Goal: Task Accomplishment & Management: Complete application form

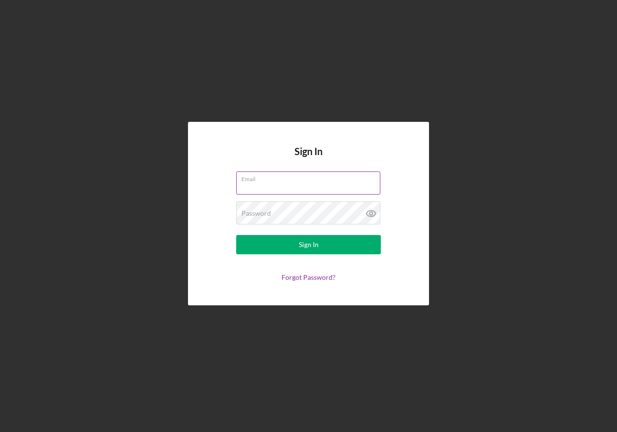
click at [280, 183] on input "Email" at bounding box center [308, 183] width 144 height 23
type input "[EMAIL_ADDRESS][DOMAIN_NAME]"
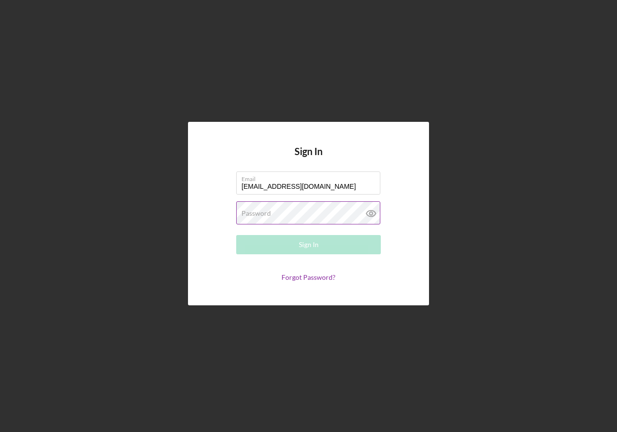
click at [266, 217] on label "Password" at bounding box center [255, 214] width 29 height 8
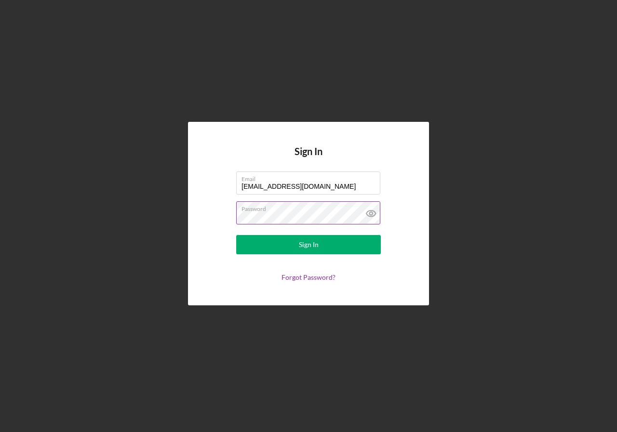
click at [236, 235] on button "Sign In" at bounding box center [308, 244] width 145 height 19
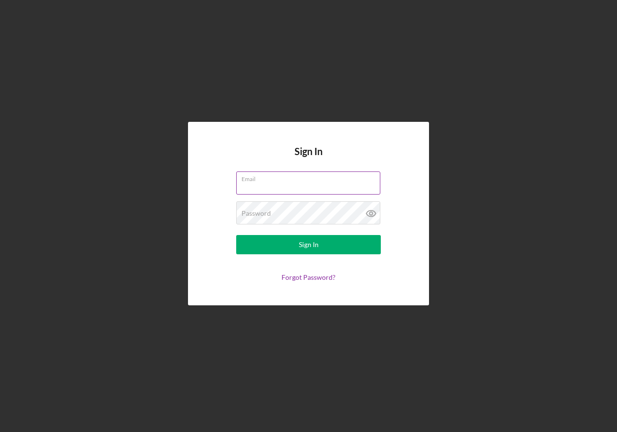
click at [286, 187] on input "Email" at bounding box center [308, 183] width 144 height 23
type input "[EMAIL_ADDRESS][DOMAIN_NAME]"
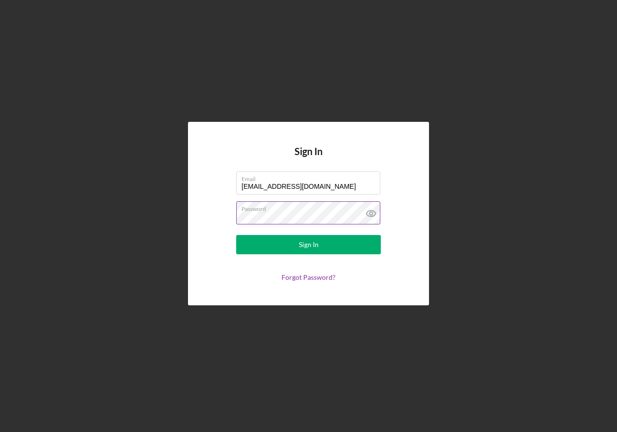
click at [372, 204] on icon at bounding box center [371, 213] width 24 height 24
click at [337, 238] on button "Sign In" at bounding box center [308, 244] width 145 height 19
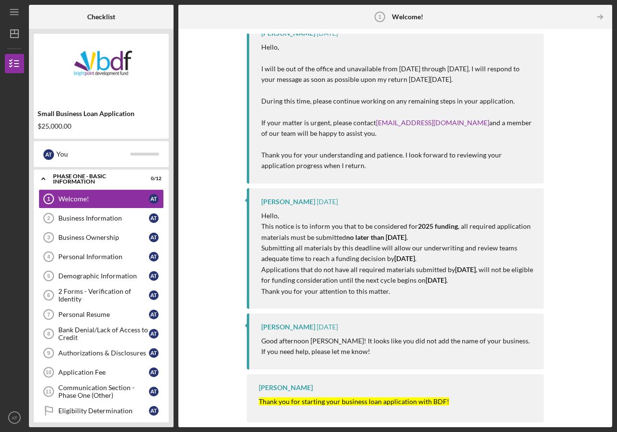
scroll to position [73, 0]
click at [128, 202] on div "Welcome!" at bounding box center [103, 199] width 91 height 8
click at [76, 216] on div "Business Information" at bounding box center [103, 218] width 91 height 8
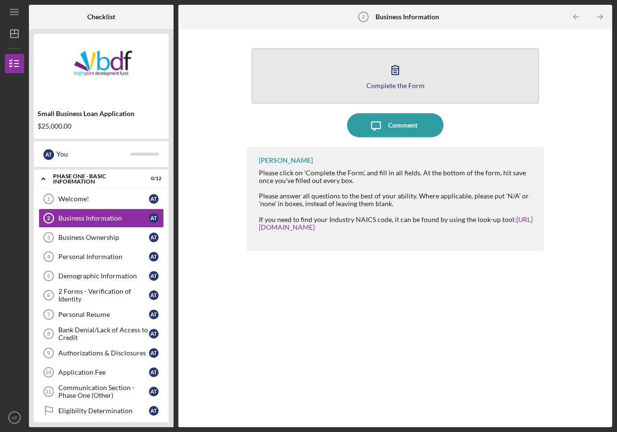
click at [392, 67] on icon "button" at bounding box center [395, 70] width 7 height 9
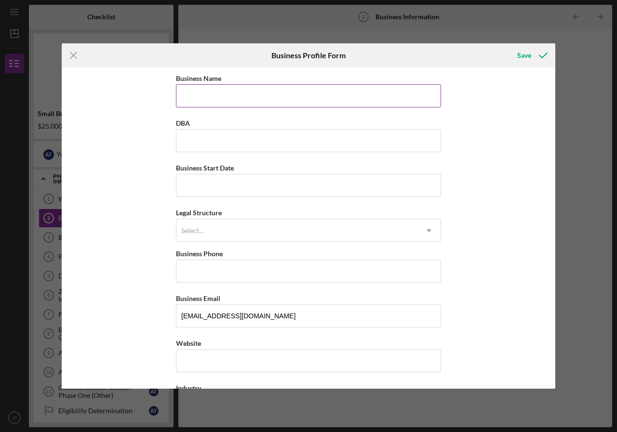
click at [218, 91] on input "Business Name" at bounding box center [308, 95] width 265 height 23
type input "A&JR LLC"
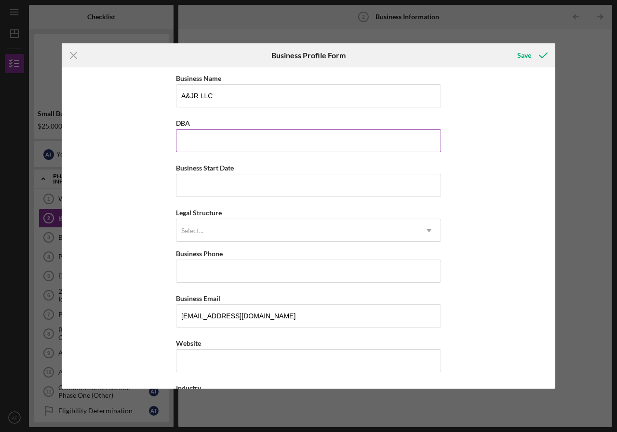
click at [219, 141] on input "DBA" at bounding box center [308, 140] width 265 height 23
type input "A&J Optical Boutique"
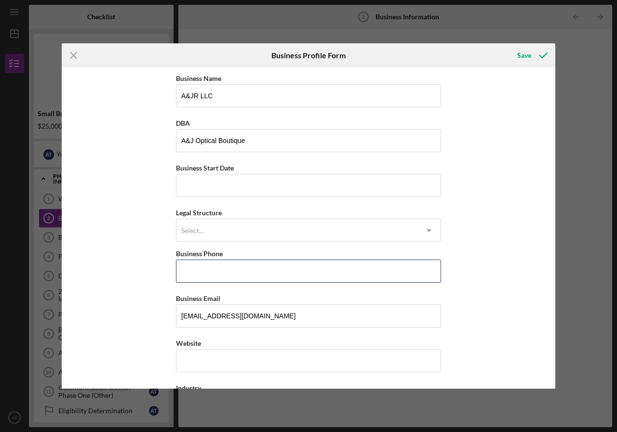
type input "[PHONE_NUMBER]"
type input "[STREET_ADDRESS][PERSON_NAME]"
type input "[GEOGRAPHIC_DATA][PERSON_NAME]"
type input "IN"
type input "46805"
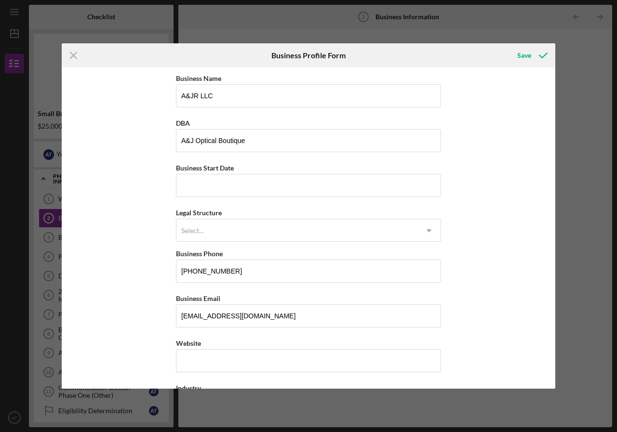
type input "IN"
click at [214, 190] on input "Business Start Date" at bounding box center [308, 185] width 265 height 23
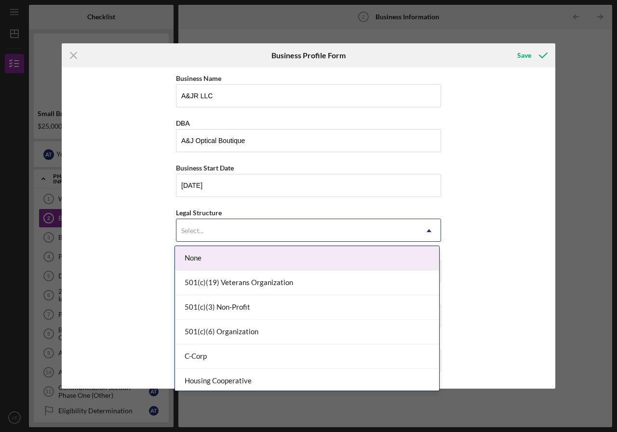
click at [188, 233] on div "Select..." at bounding box center [192, 231] width 22 height 8
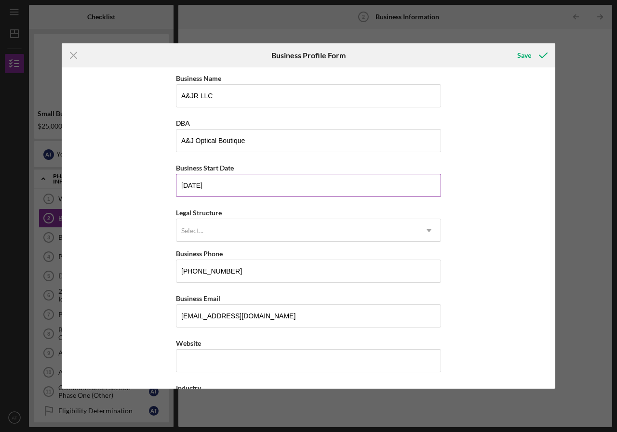
click at [197, 185] on input "04/28/2021" at bounding box center [308, 185] width 265 height 23
type input "04/29/2021"
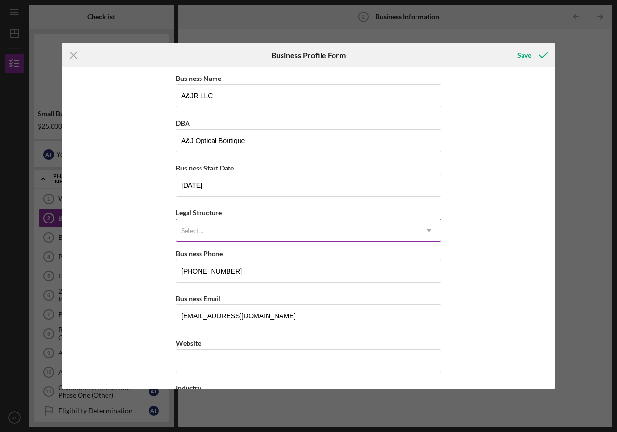
click at [258, 222] on div "Select..." at bounding box center [296, 231] width 241 height 22
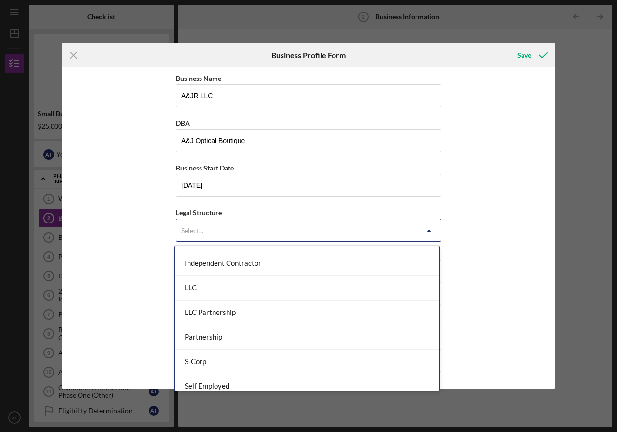
scroll to position [145, 0]
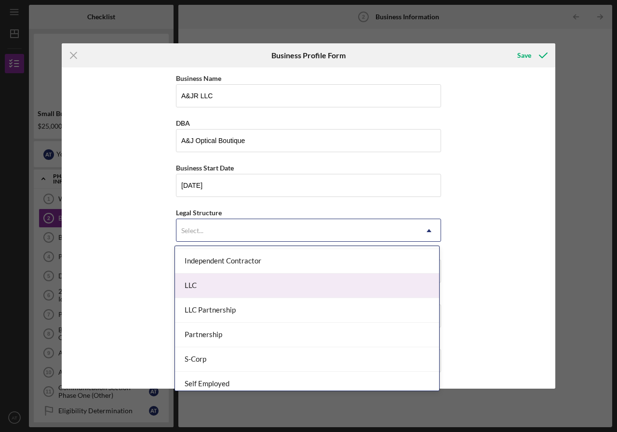
click at [251, 289] on div "LLC" at bounding box center [307, 286] width 264 height 25
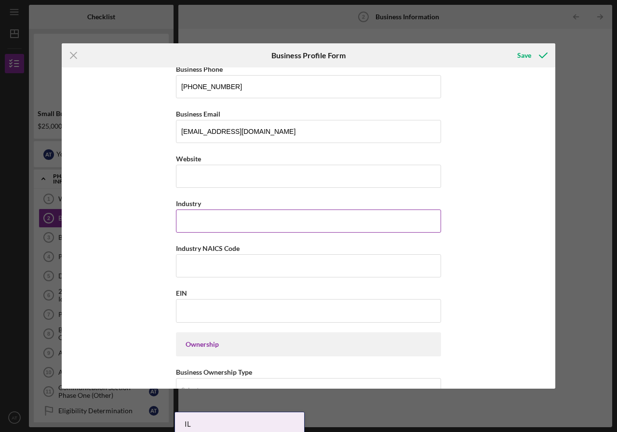
scroll to position [241, 0]
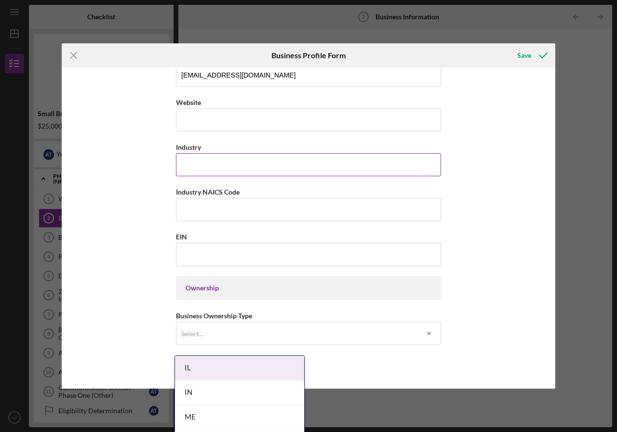
click at [213, 162] on input "Industry" at bounding box center [308, 164] width 265 height 23
type input "Optical"
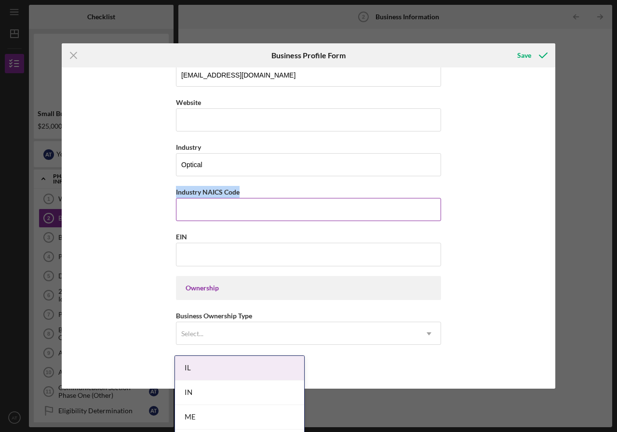
drag, startPoint x: 174, startPoint y: 189, endPoint x: 242, endPoint y: 197, distance: 68.9
click at [244, 197] on div "Business Name A&JR LLC DBA A&J Optical Boutique Business Start Date 04/29/2021 …" at bounding box center [309, 228] width 494 height 322
copy label "Industry NAICS Code"
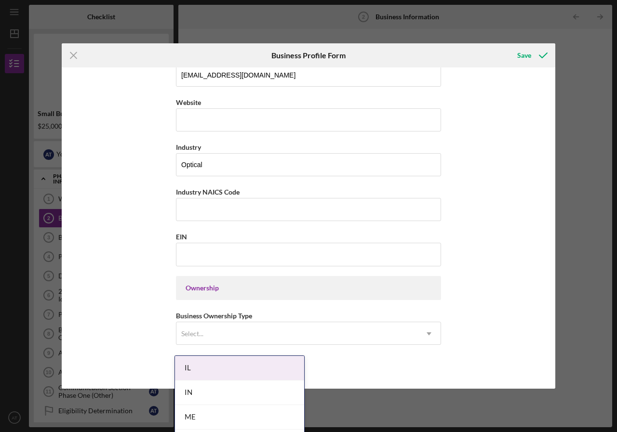
click at [201, 222] on div "Business Name A&JR LLC DBA A&J Optical Boutique Business Start Date 04/29/2021 …" at bounding box center [308, 319] width 265 height 976
click at [207, 216] on input "Industry NAICS Code" at bounding box center [308, 209] width 265 height 23
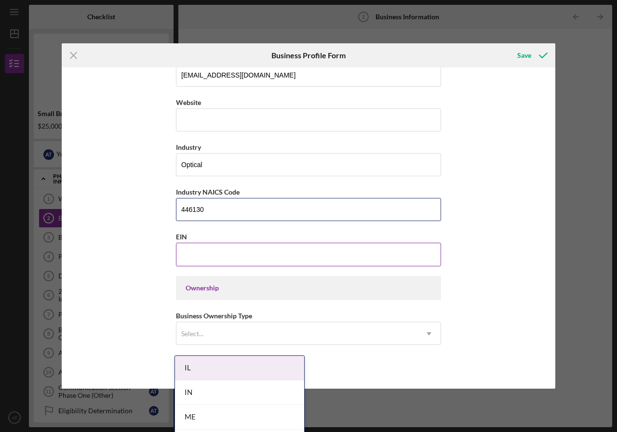
type input "446130"
click at [222, 249] on input "EIN" at bounding box center [308, 254] width 265 height 23
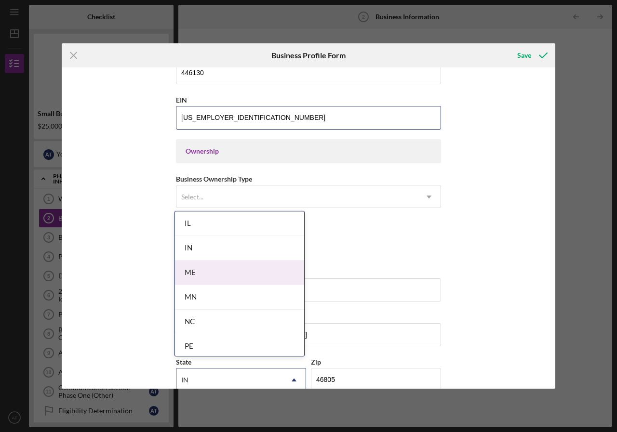
scroll to position [386, 0]
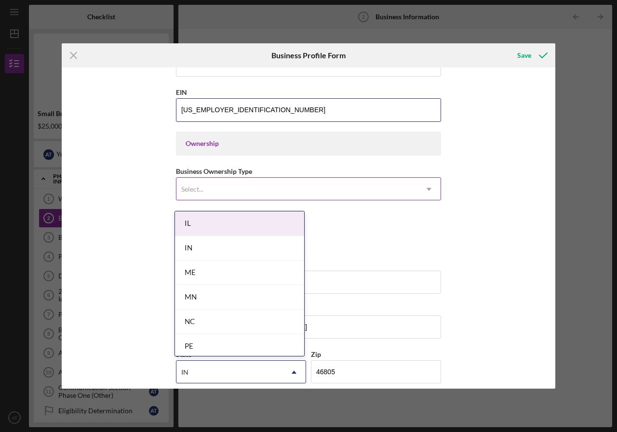
type input "[US_EMPLOYER_IDENTIFICATION_NUMBER]"
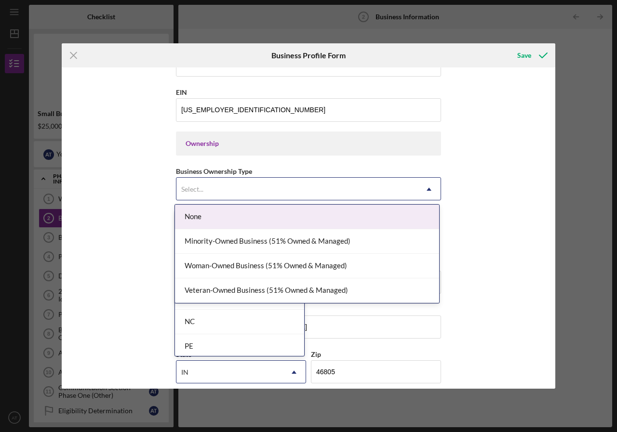
click at [263, 184] on div "Select..." at bounding box center [296, 189] width 241 height 22
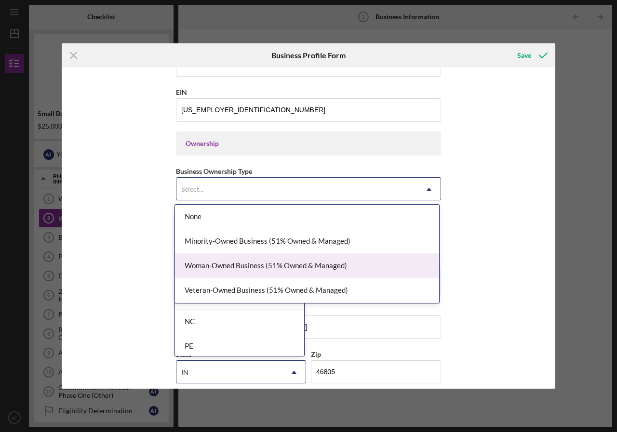
click at [307, 264] on div "Woman-Owned Business (51% Owned & Managed)" at bounding box center [307, 266] width 264 height 25
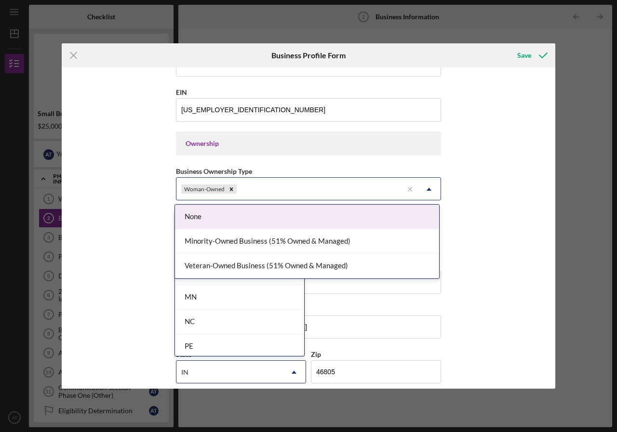
click at [278, 192] on div "Woman-Owned" at bounding box center [289, 189] width 227 height 22
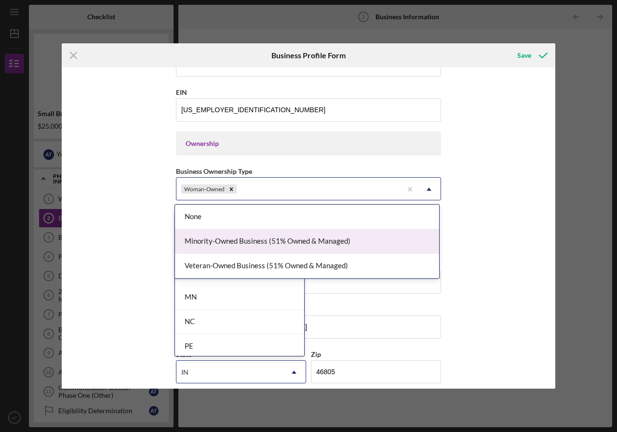
click at [255, 239] on div "Minority-Owned Business (51% Owned & Managed)" at bounding box center [307, 241] width 264 height 25
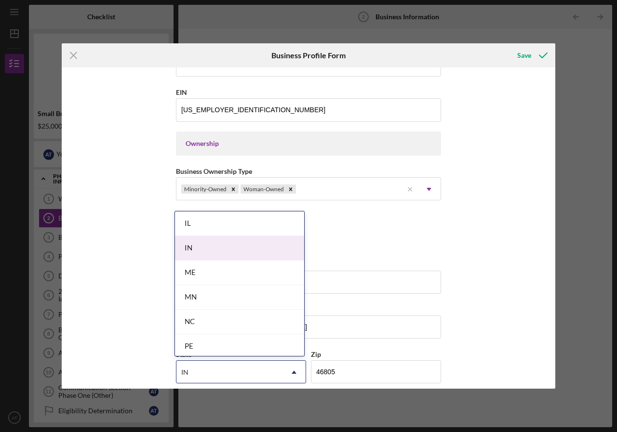
click at [242, 254] on div "IN" at bounding box center [239, 248] width 129 height 25
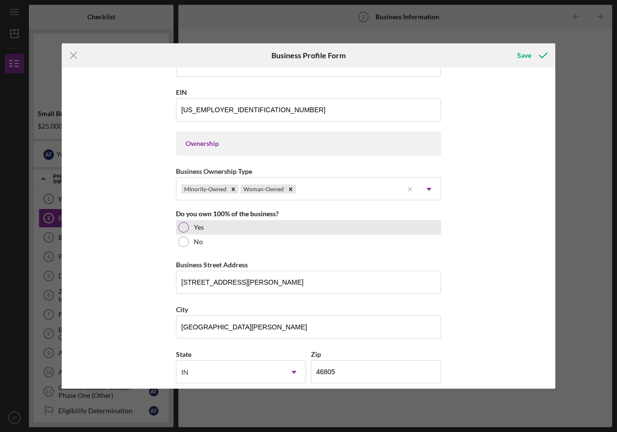
click at [187, 228] on div at bounding box center [183, 227] width 11 height 11
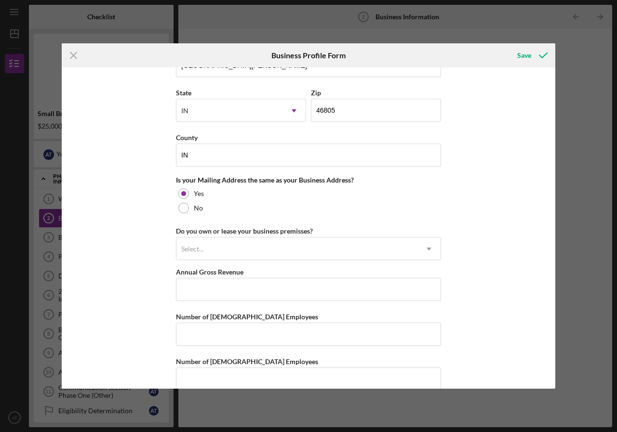
scroll to position [664, 0]
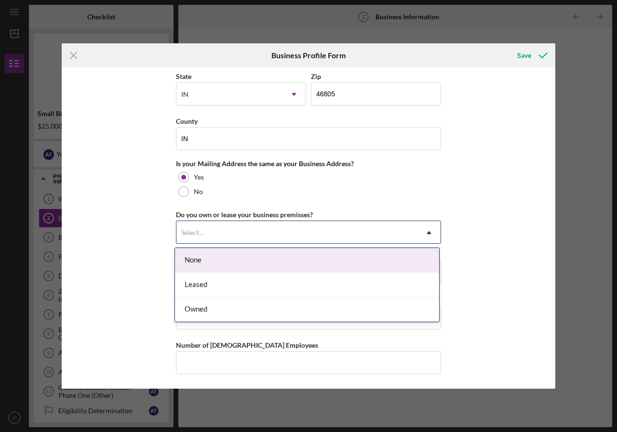
click at [255, 239] on div "Select..." at bounding box center [296, 233] width 241 height 22
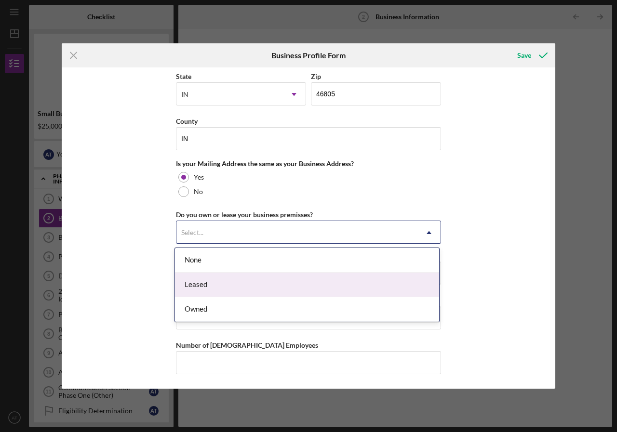
click at [229, 292] on div "Leased" at bounding box center [307, 285] width 264 height 25
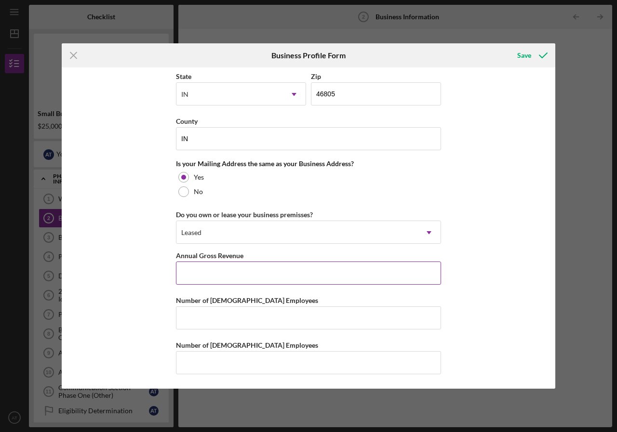
click at [240, 279] on input "Annual Gross Revenue" at bounding box center [308, 273] width 265 height 23
type input "$1"
type input "$110,925"
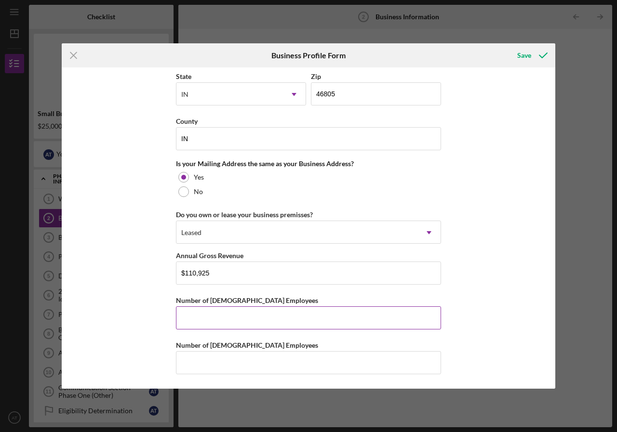
click at [219, 313] on input "Number of [DEMOGRAPHIC_DATA] Employees" at bounding box center [308, 318] width 265 height 23
type input "1"
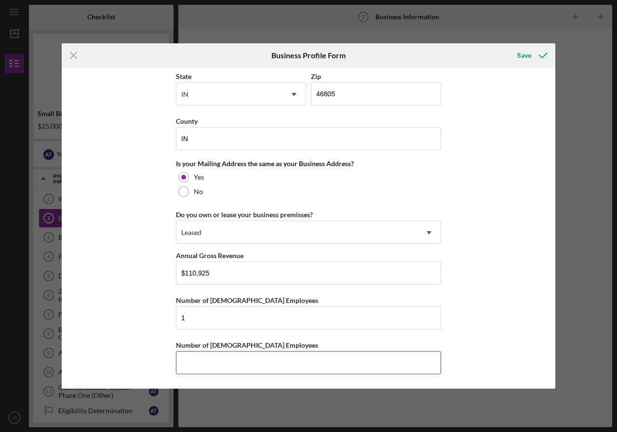
click at [201, 364] on input "Number of [DEMOGRAPHIC_DATA] Employees" at bounding box center [308, 362] width 265 height 23
click at [201, 361] on input "3" at bounding box center [308, 362] width 265 height 23
type input "3"
click at [537, 54] on icon "submit" at bounding box center [543, 55] width 24 height 24
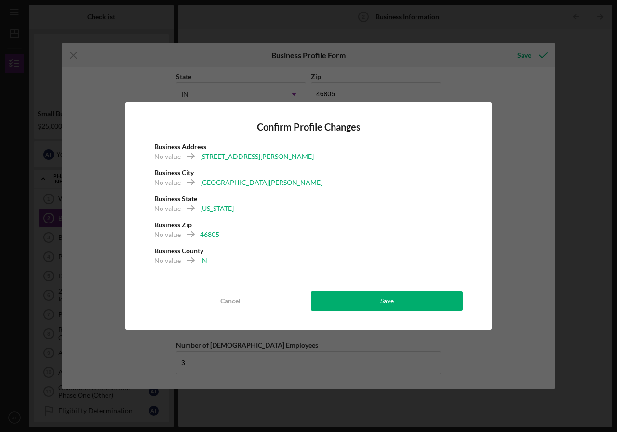
drag, startPoint x: 498, startPoint y: 264, endPoint x: 494, endPoint y: 274, distance: 10.8
click at [214, 367] on div "Confirm Profile Changes Business Address No value 3629 N. Clinton St Business C…" at bounding box center [308, 216] width 617 height 432
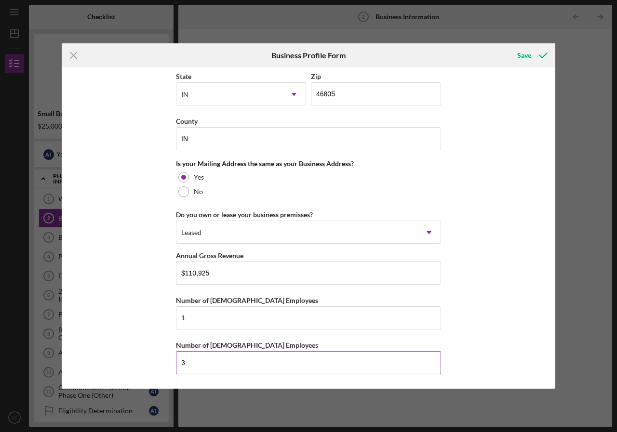
click at [195, 359] on input "3" at bounding box center [308, 362] width 265 height 23
click at [586, 280] on div "Icon/Menu Close Business Profile Form Save Business Name A&JR LLC DBA A&J Optic…" at bounding box center [308, 216] width 617 height 432
drag, startPoint x: 586, startPoint y: 280, endPoint x: 573, endPoint y: 234, distance: 47.6
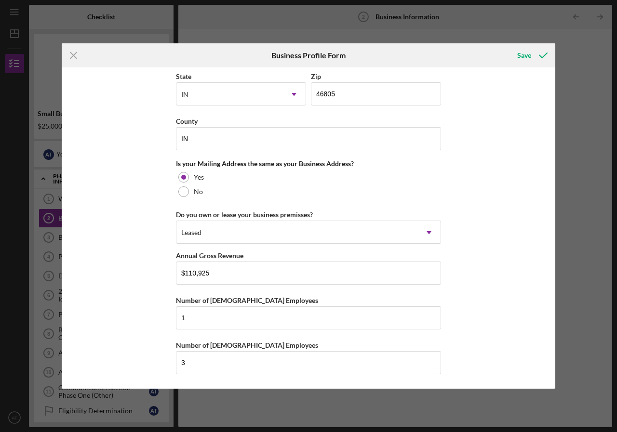
click at [573, 234] on div "Icon/Menu Close Business Profile Form Save Business Name A&JR LLC DBA A&J Optic…" at bounding box center [308, 216] width 617 height 432
click at [527, 54] on div "Save" at bounding box center [524, 55] width 14 height 19
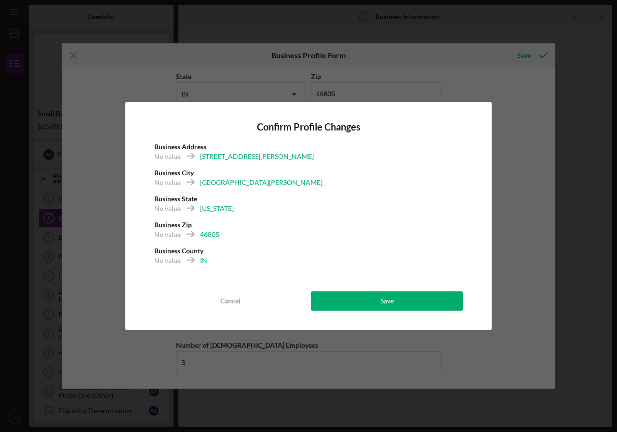
click at [79, 54] on div "Confirm Profile Changes Business Address No value 3629 N. Clinton St Business C…" at bounding box center [308, 216] width 617 height 432
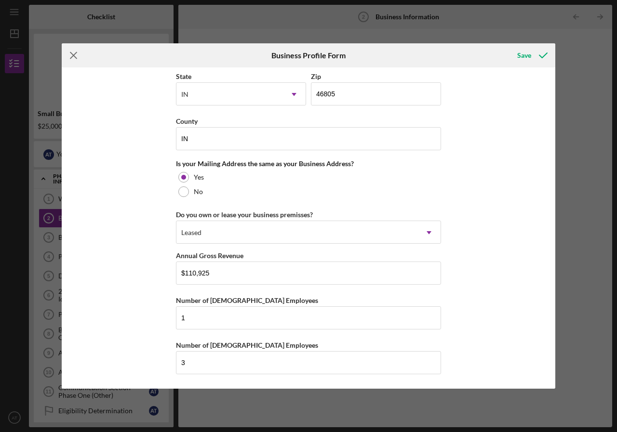
click at [70, 58] on icon "Icon/Menu Close" at bounding box center [74, 55] width 24 height 24
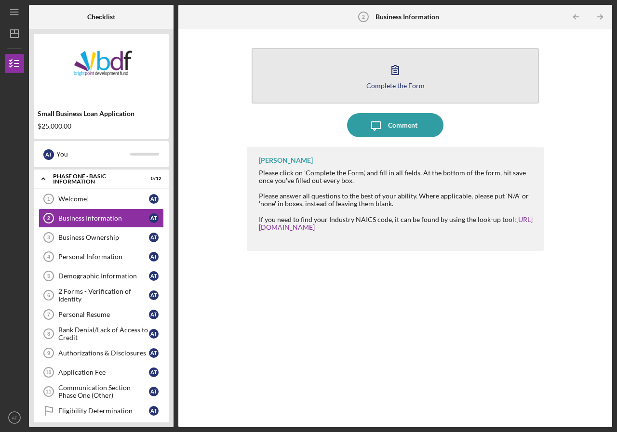
click at [356, 81] on button "Complete the Form Form" at bounding box center [395, 75] width 287 height 55
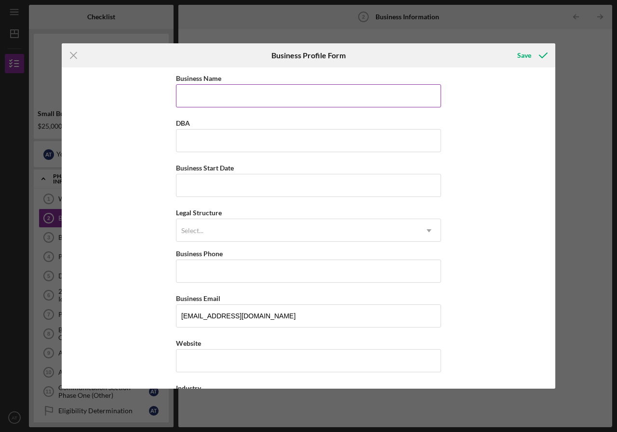
click at [220, 97] on input "Business Name" at bounding box center [308, 95] width 265 height 23
type input "A&J Optical Boutique"
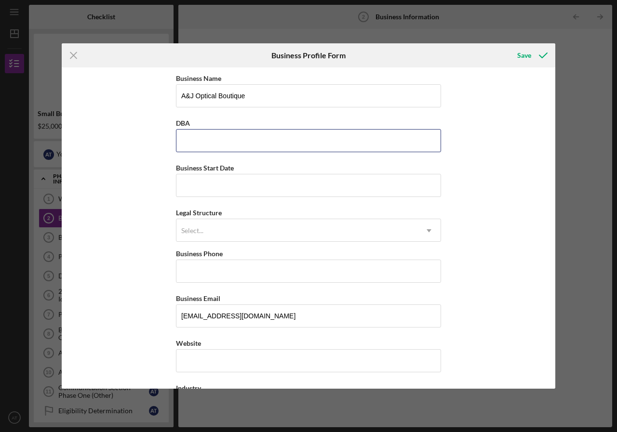
type input "A&J Optical Boutique"
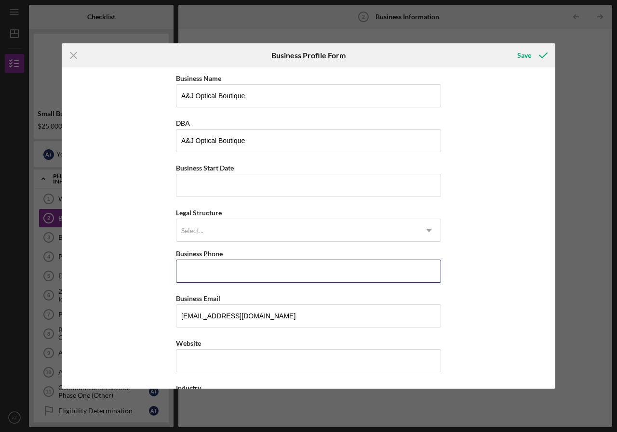
type input "[PHONE_NUMBER]"
type input "[STREET_ADDRESS][PERSON_NAME]"
type input "[GEOGRAPHIC_DATA][PERSON_NAME]"
type input "IN"
type input "46805"
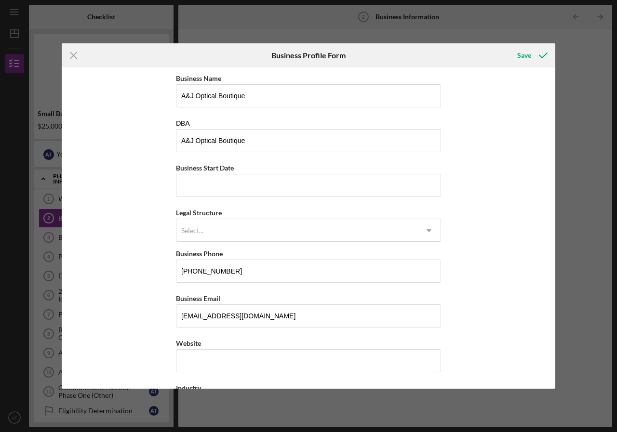
type input "IN"
click at [244, 99] on input "A&J Optical Boutique" at bounding box center [308, 95] width 265 height 23
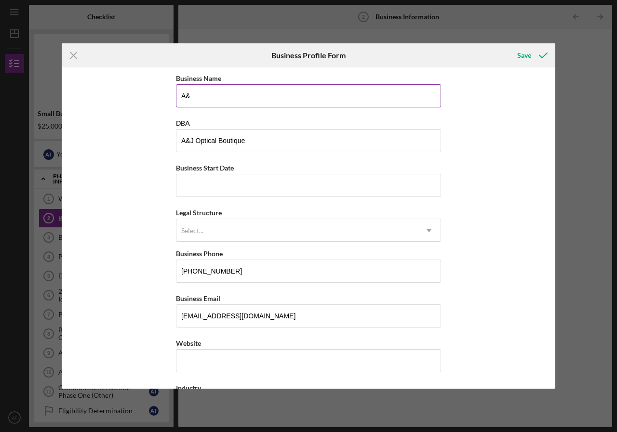
type input "A"
type input "A&JR LLC"
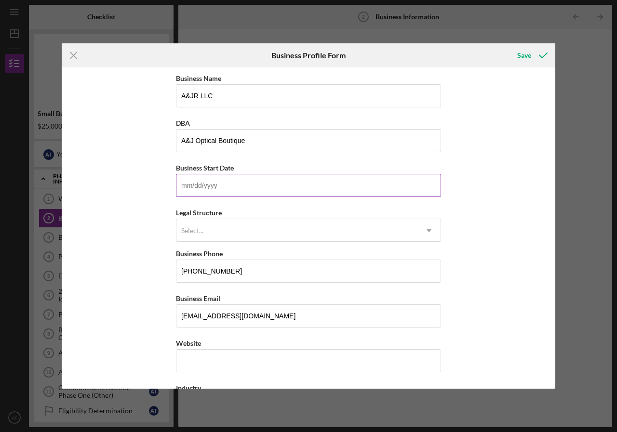
click at [223, 184] on input "Business Start Date" at bounding box center [308, 185] width 265 height 23
type input "[DATE]"
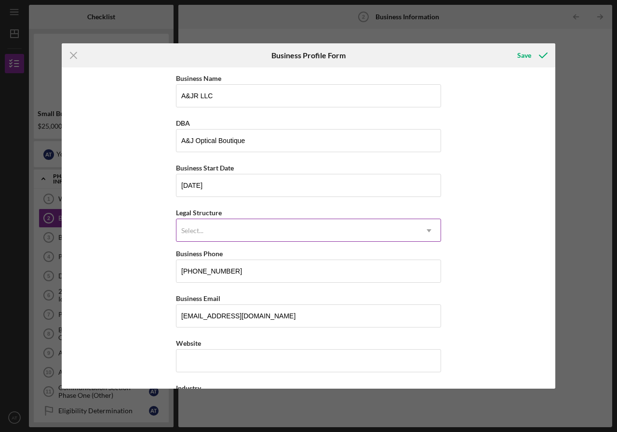
click at [206, 225] on div "Select..." at bounding box center [296, 231] width 241 height 22
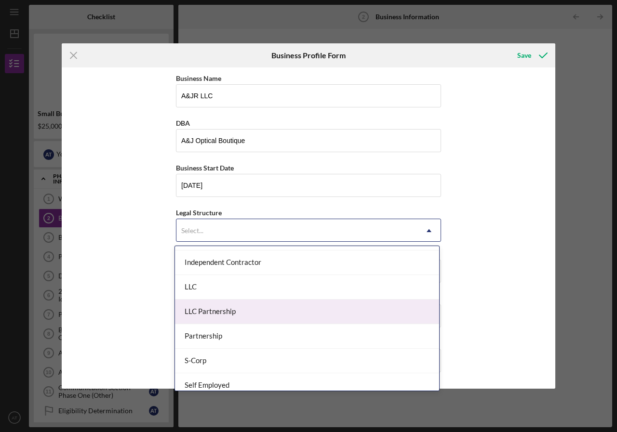
scroll to position [145, 0]
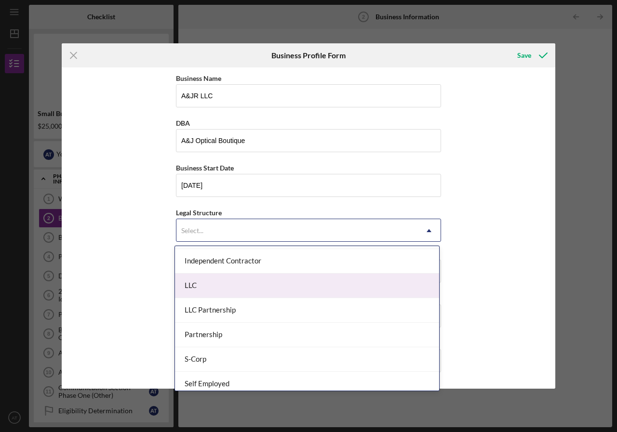
click at [227, 290] on div "LLC" at bounding box center [307, 286] width 264 height 25
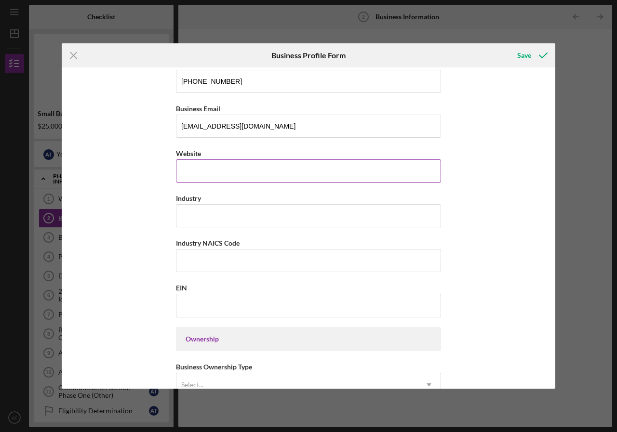
scroll to position [193, 0]
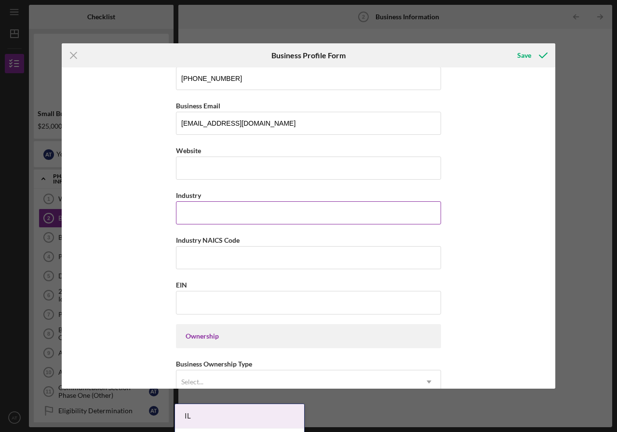
click at [217, 213] on input "Industry" at bounding box center [308, 212] width 265 height 23
type input "Optical"
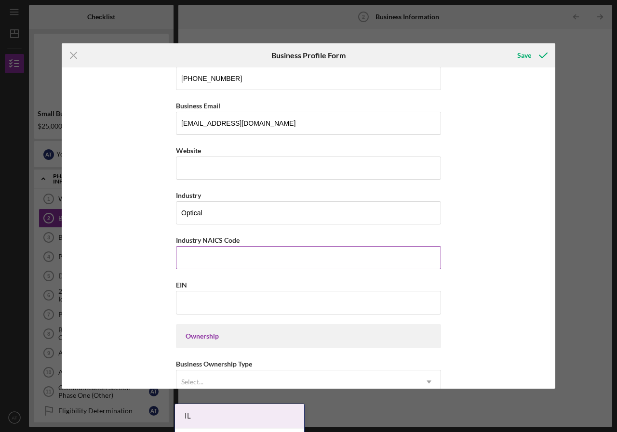
click at [196, 251] on input "Industry NAICS Code" at bounding box center [308, 257] width 265 height 23
type input "446130"
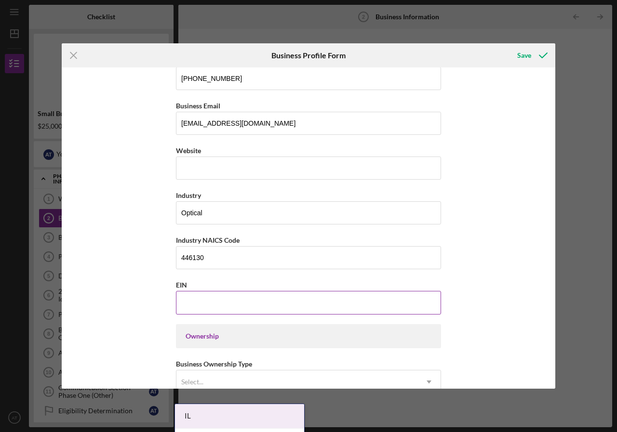
click at [191, 314] on input "EIN" at bounding box center [308, 302] width 265 height 23
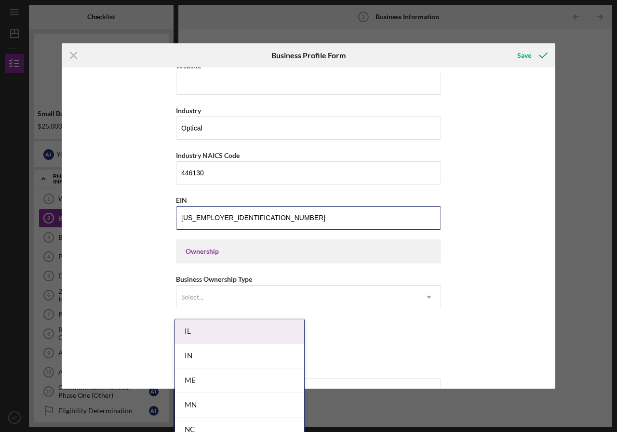
scroll to position [386, 0]
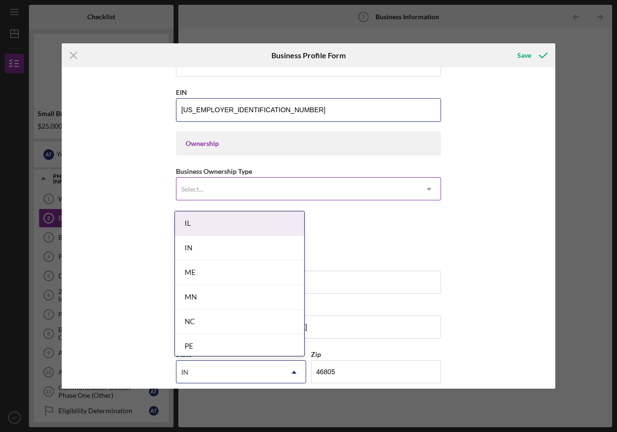
type input "[US_EMPLOYER_IDENTIFICATION_NUMBER]"
click at [243, 179] on div "Select..." at bounding box center [296, 189] width 241 height 22
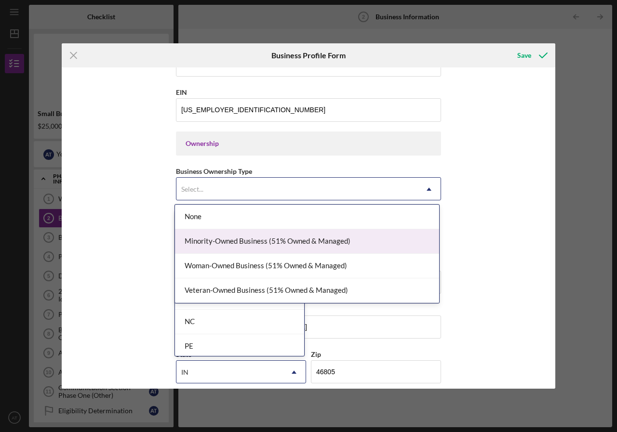
click at [246, 238] on div "Minority-Owned Business (51% Owned & Managed)" at bounding box center [307, 241] width 264 height 25
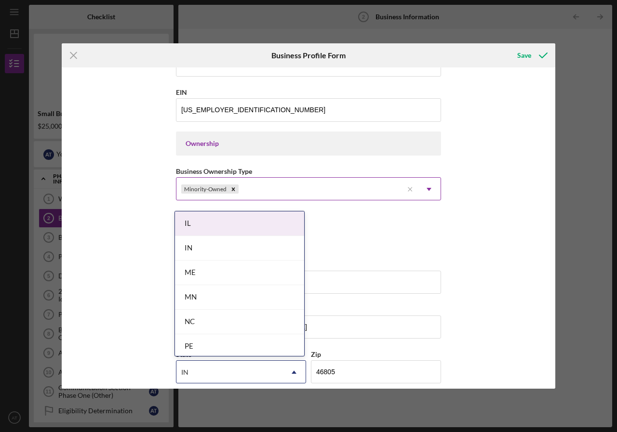
click at [262, 189] on div "Minority-Owned" at bounding box center [289, 189] width 227 height 22
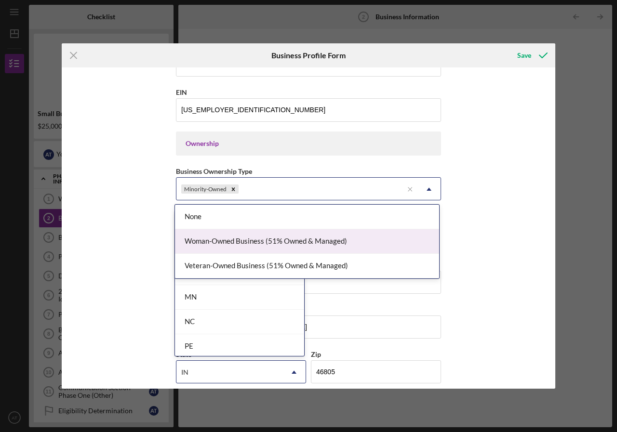
click at [261, 246] on div "Woman-Owned Business (51% Owned & Managed)" at bounding box center [307, 241] width 264 height 25
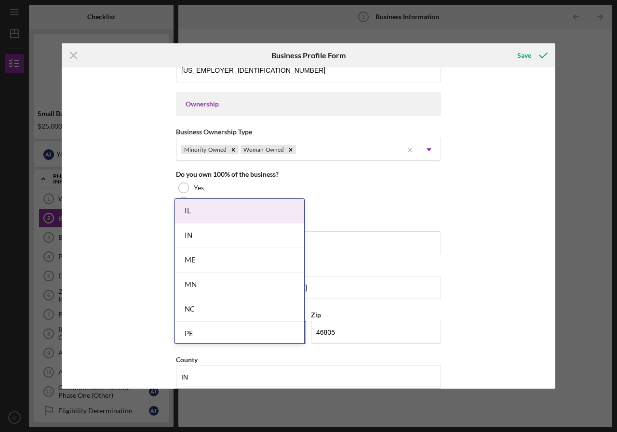
scroll to position [434, 0]
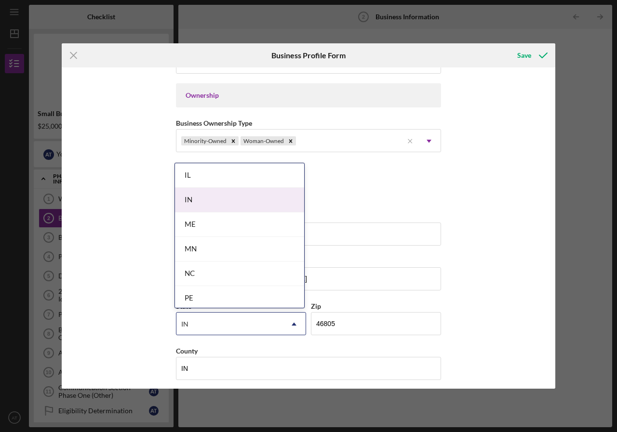
click at [231, 202] on div "IN" at bounding box center [239, 200] width 129 height 25
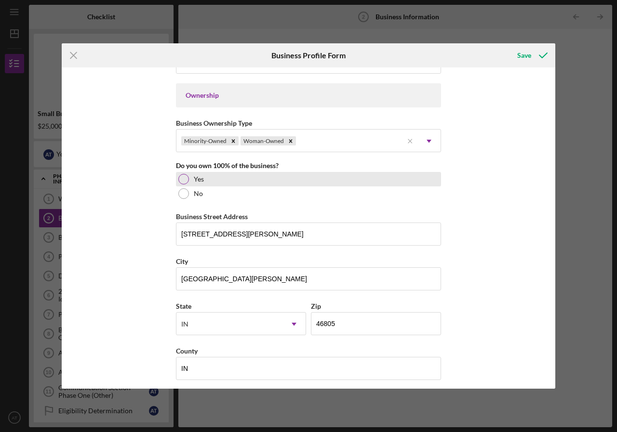
click at [203, 175] on div "Yes" at bounding box center [308, 179] width 265 height 14
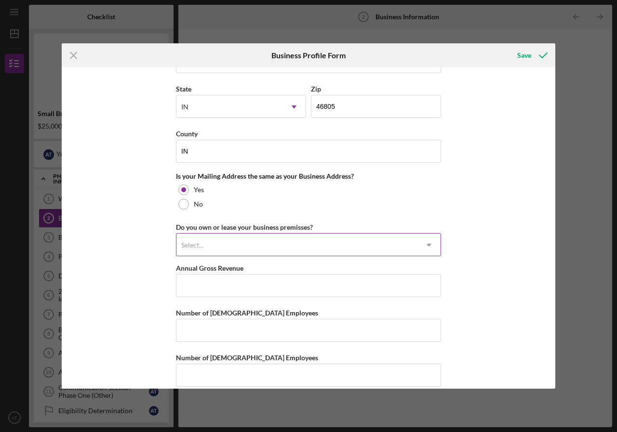
scroll to position [664, 0]
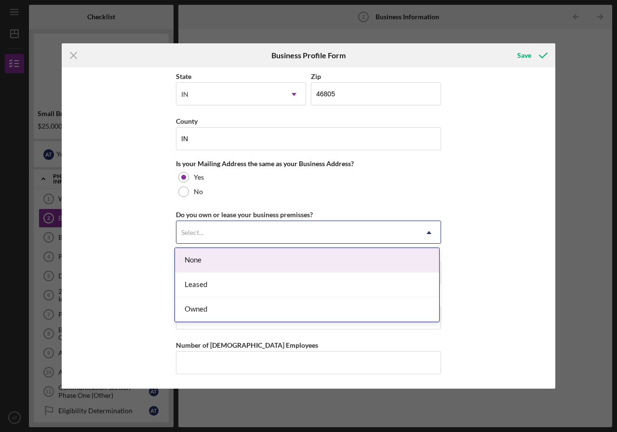
click at [221, 238] on div "Select..." at bounding box center [296, 233] width 241 height 22
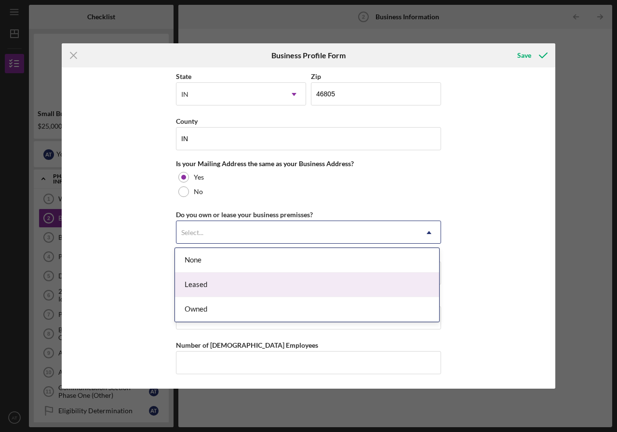
click at [228, 279] on div "Leased" at bounding box center [307, 285] width 264 height 25
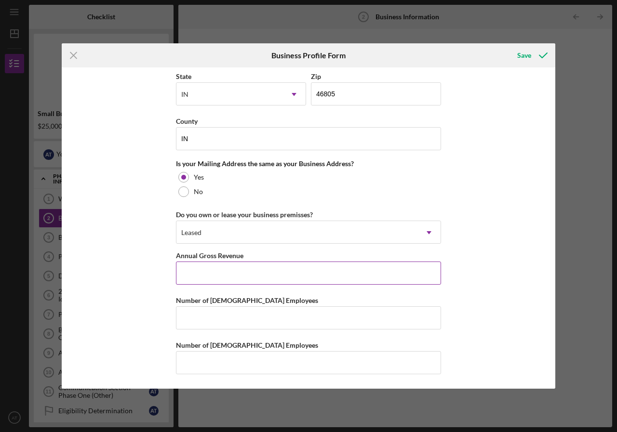
click at [215, 281] on input "Annual Gross Revenue" at bounding box center [308, 273] width 265 height 23
type input "$110,925"
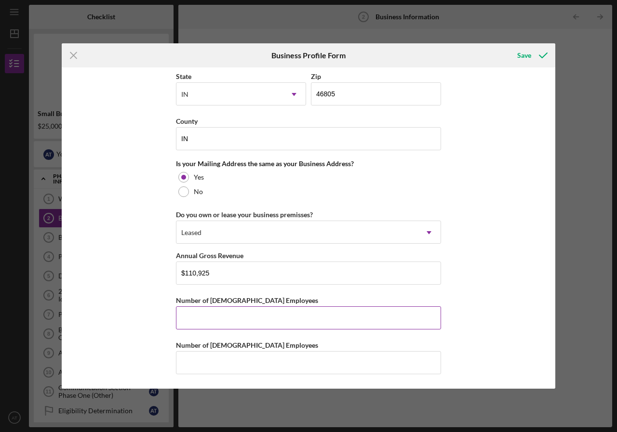
click at [239, 311] on input "Number of [DEMOGRAPHIC_DATA] Employees" at bounding box center [308, 318] width 265 height 23
type input "1"
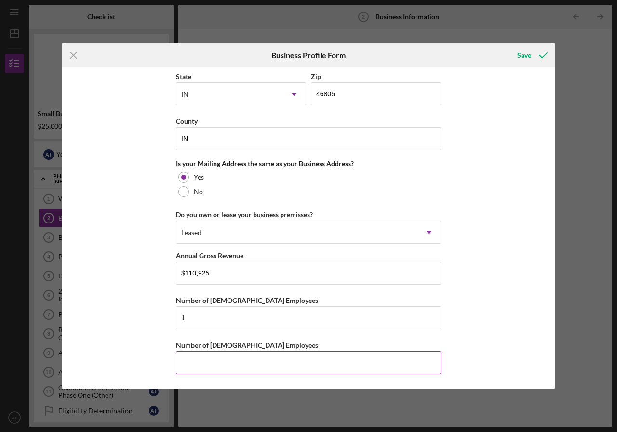
click at [231, 357] on input "Number of [DEMOGRAPHIC_DATA] Employees" at bounding box center [308, 362] width 265 height 23
type input "3"
click at [334, 350] on div "Number of [DEMOGRAPHIC_DATA] Employees" at bounding box center [308, 345] width 265 height 12
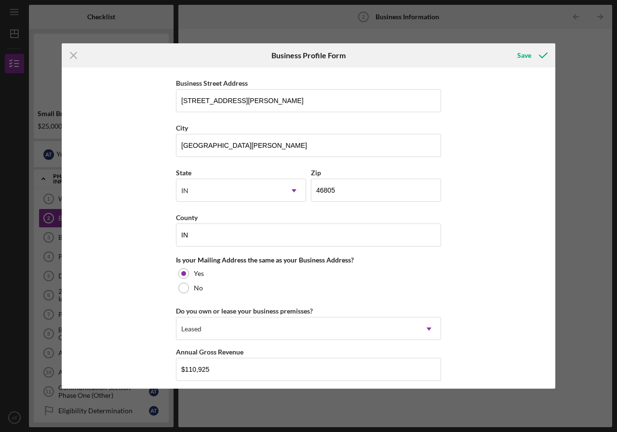
scroll to position [375, 0]
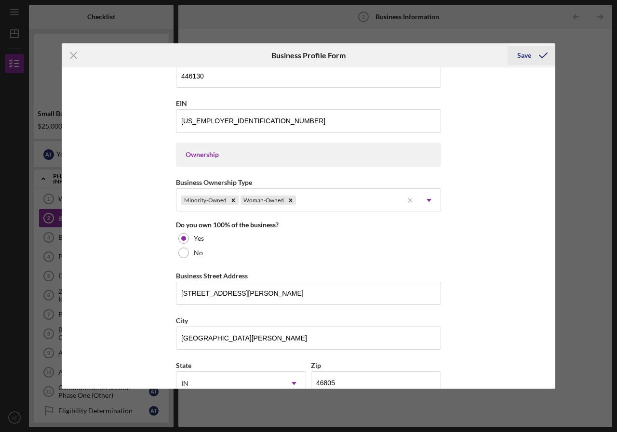
click at [532, 59] on icon "submit" at bounding box center [543, 55] width 24 height 24
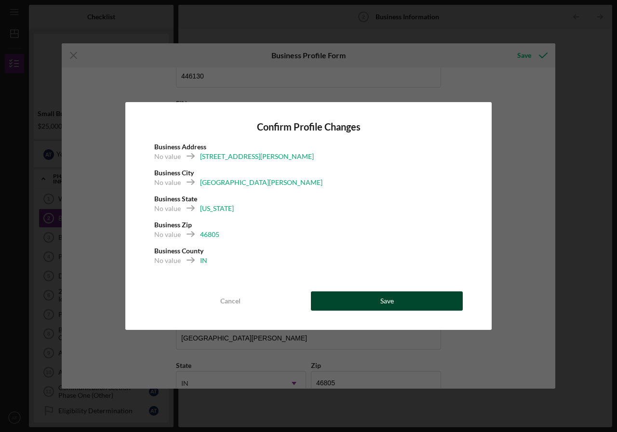
click at [371, 293] on button "Save" at bounding box center [387, 301] width 152 height 19
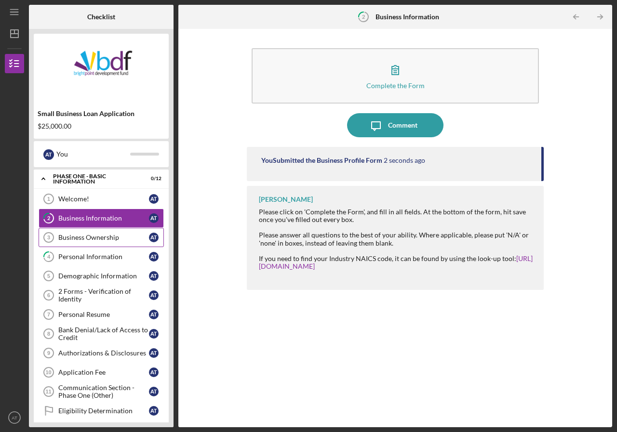
click at [107, 234] on div "Business Ownership" at bounding box center [103, 238] width 91 height 8
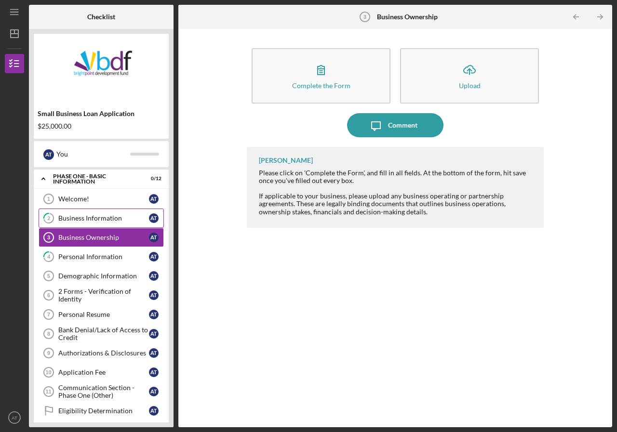
click at [107, 210] on link "2 Business Information A T" at bounding box center [101, 218] width 125 height 19
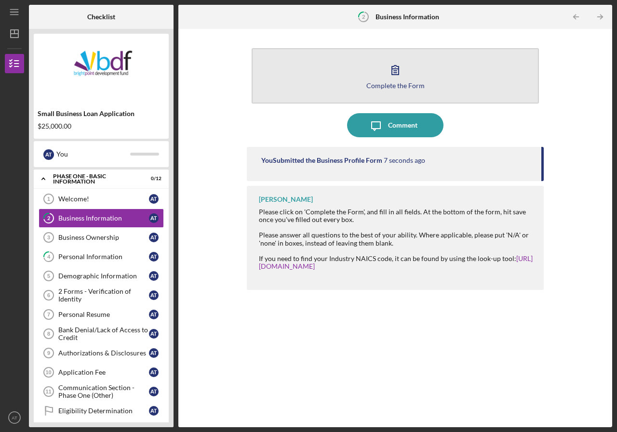
click at [384, 91] on button "Complete the Form Form" at bounding box center [395, 75] width 287 height 55
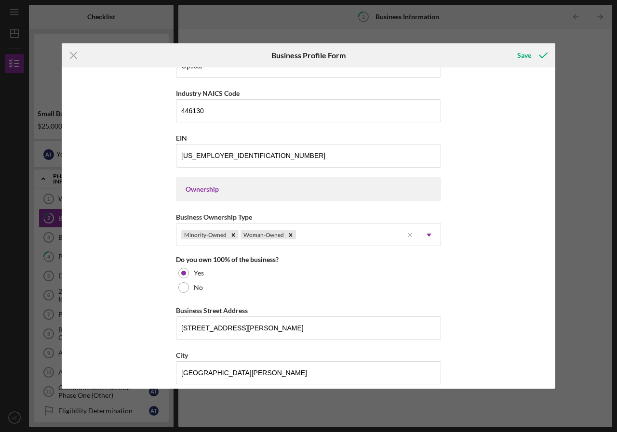
scroll to position [326, 0]
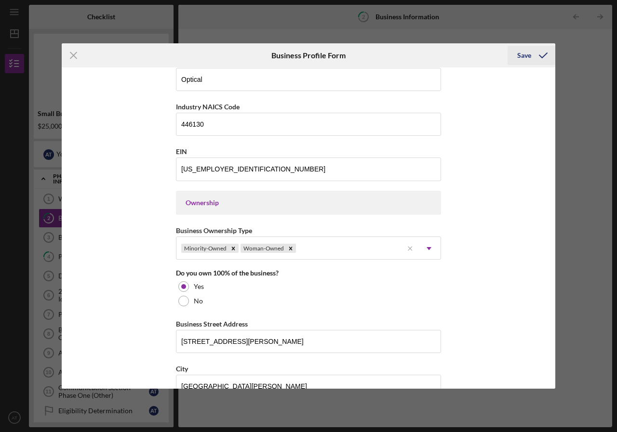
click at [525, 55] on div "Save" at bounding box center [524, 55] width 14 height 19
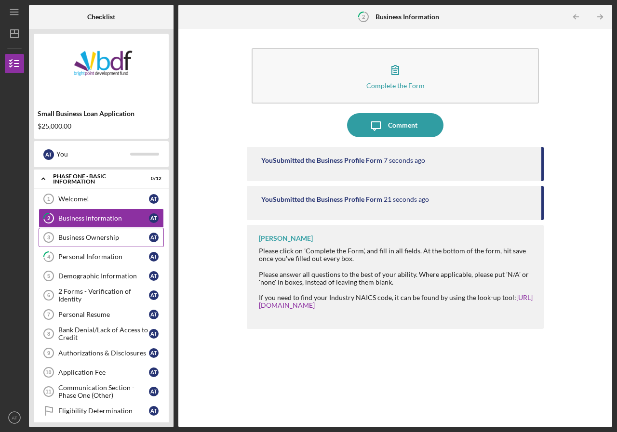
click at [102, 232] on link "Business Ownership 3 Business Ownership A T" at bounding box center [101, 237] width 125 height 19
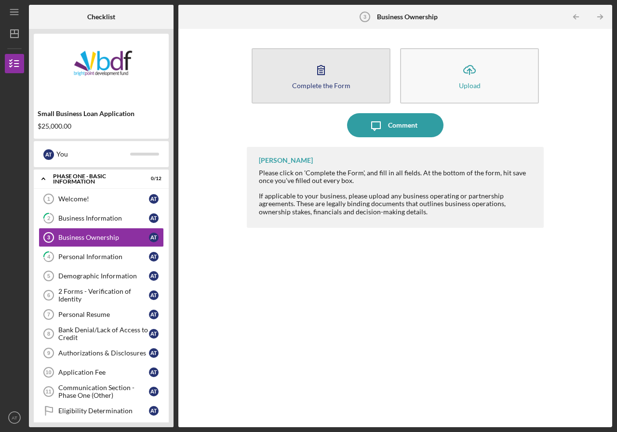
click at [321, 64] on icon "button" at bounding box center [321, 70] width 24 height 24
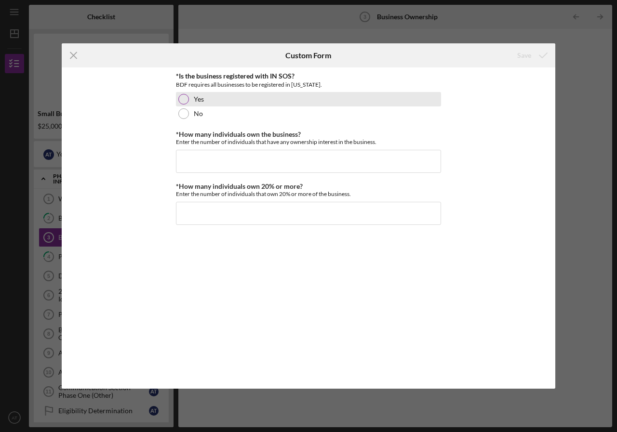
click at [252, 97] on div "Yes" at bounding box center [308, 99] width 265 height 14
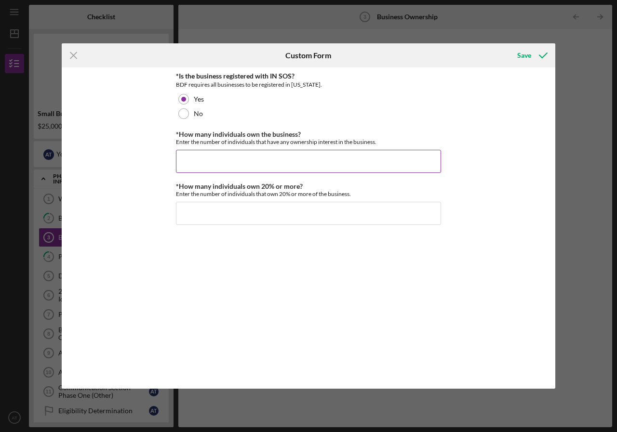
click at [203, 158] on input "*How many individuals own the business?" at bounding box center [308, 161] width 265 height 23
type input "1"
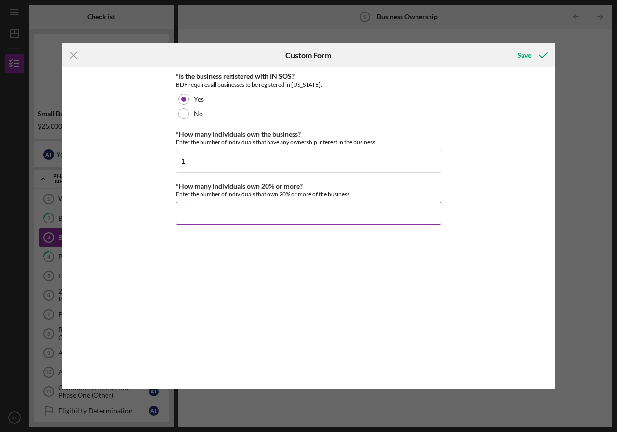
click at [228, 211] on input "*How many individuals own 20% or more?" at bounding box center [308, 213] width 265 height 23
type input "1"
click at [523, 55] on div "Save" at bounding box center [524, 55] width 14 height 19
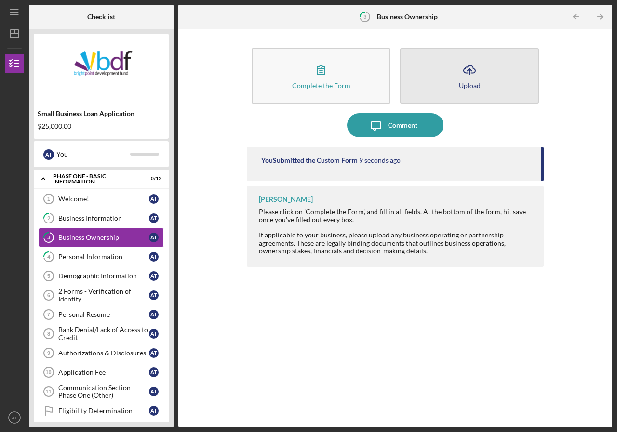
click at [465, 67] on icon "Icon/Upload" at bounding box center [469, 70] width 24 height 24
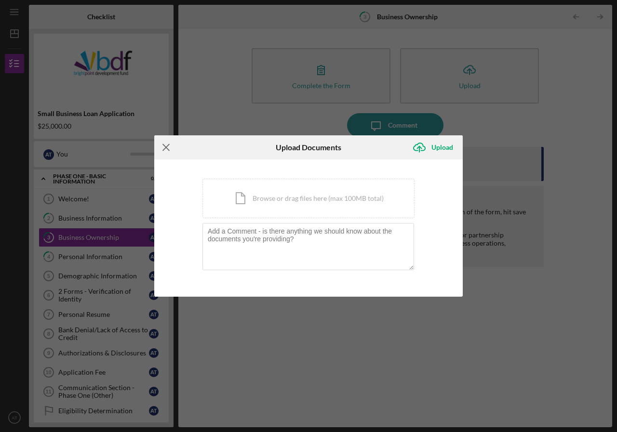
click at [161, 144] on icon "Icon/Menu Close" at bounding box center [166, 147] width 24 height 24
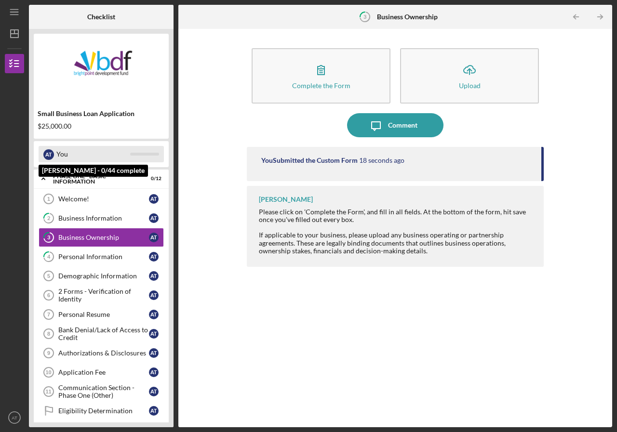
click at [163, 147] on div "A T You" at bounding box center [101, 154] width 125 height 16
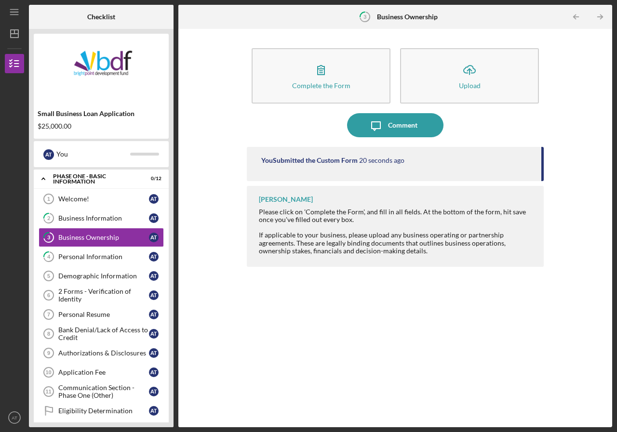
click at [166, 144] on div "A T You" at bounding box center [101, 154] width 135 height 26
click at [166, 143] on div "A T You" at bounding box center [101, 154] width 135 height 26
click at [117, 257] on div "Personal Information" at bounding box center [103, 257] width 91 height 8
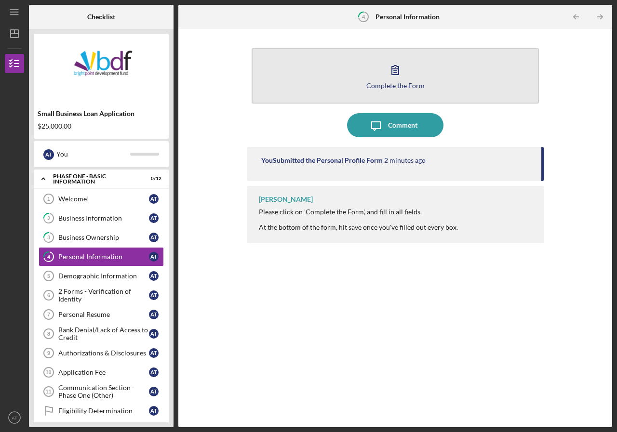
click at [434, 81] on button "Complete the Form Form" at bounding box center [395, 75] width 287 height 55
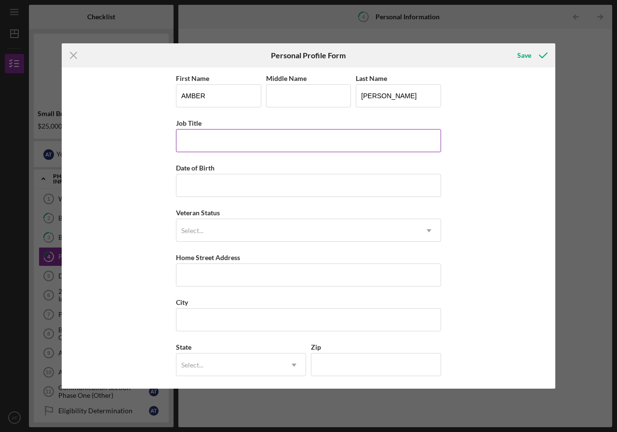
click at [262, 136] on input "Job Title" at bounding box center [308, 140] width 265 height 23
click at [262, 136] on input "Owner" at bounding box center [308, 140] width 265 height 23
type input "Owner/operator"
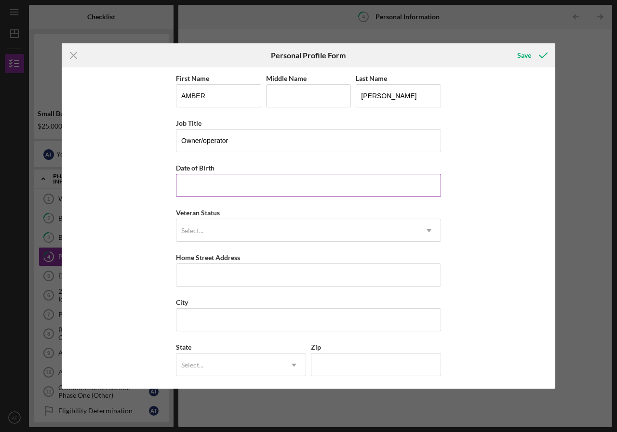
click at [201, 185] on input "Date of Birth" at bounding box center [308, 185] width 265 height 23
type input "[DATE]"
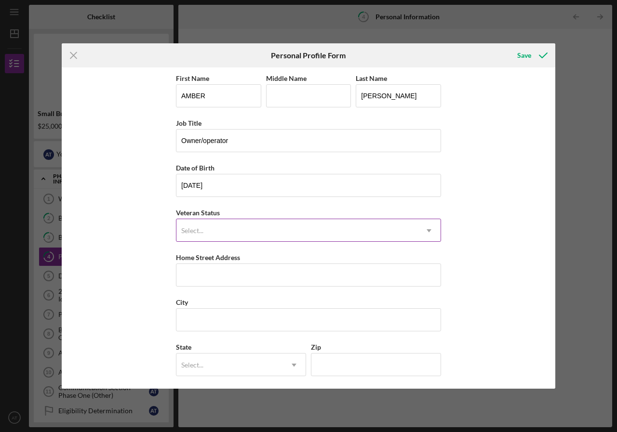
click at [240, 225] on div "Select..." at bounding box center [296, 231] width 241 height 22
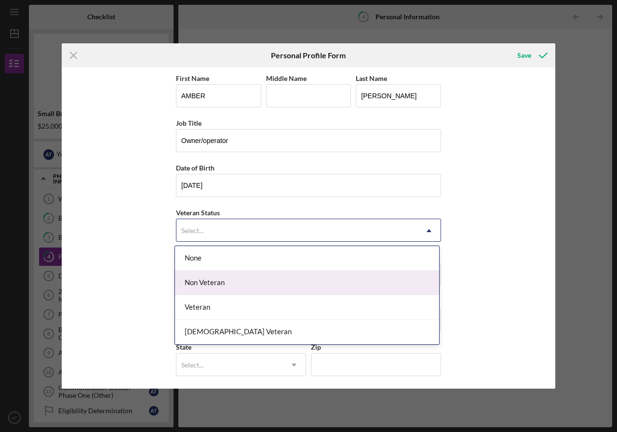
click at [221, 278] on div "Non Veteran" at bounding box center [307, 283] width 264 height 25
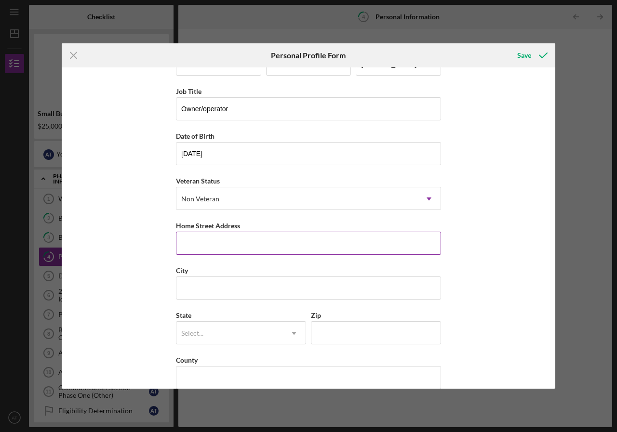
scroll to position [47, 0]
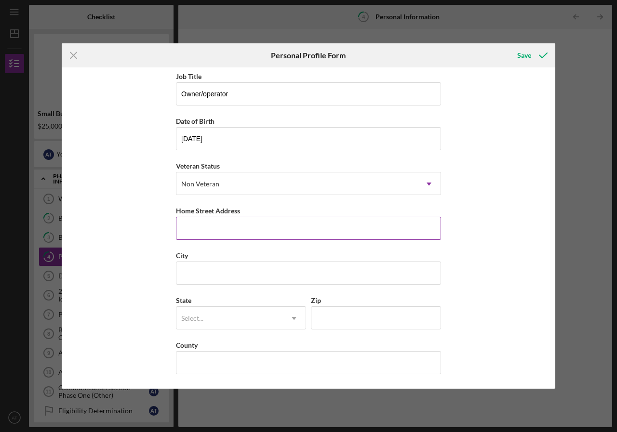
click at [239, 229] on input "Home Street Address" at bounding box center [308, 228] width 265 height 23
type input "4015 Enola ct"
type input "[GEOGRAPHIC_DATA][PERSON_NAME]"
type input "46809"
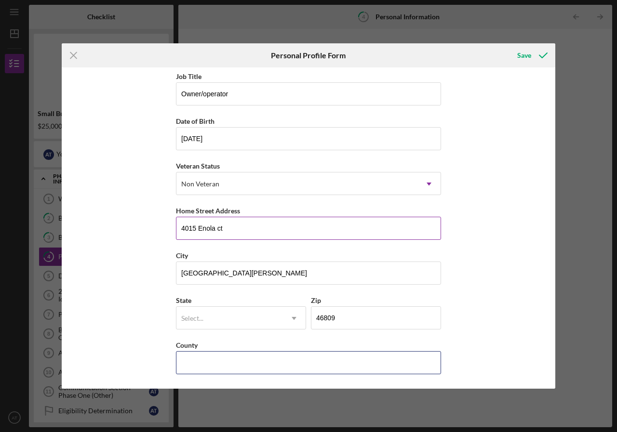
type input "IN"
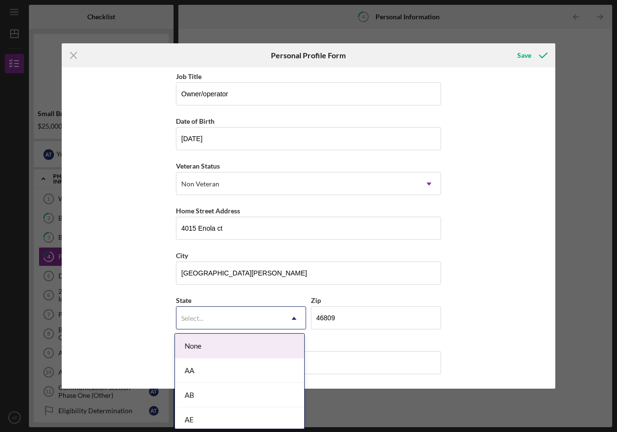
click at [229, 316] on div "Select..." at bounding box center [229, 319] width 106 height 22
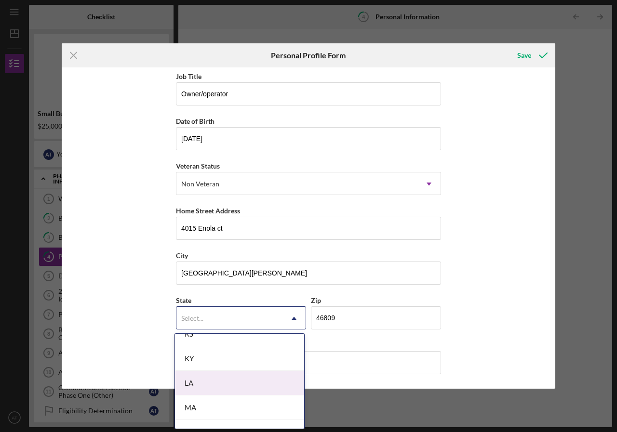
scroll to position [530, 0]
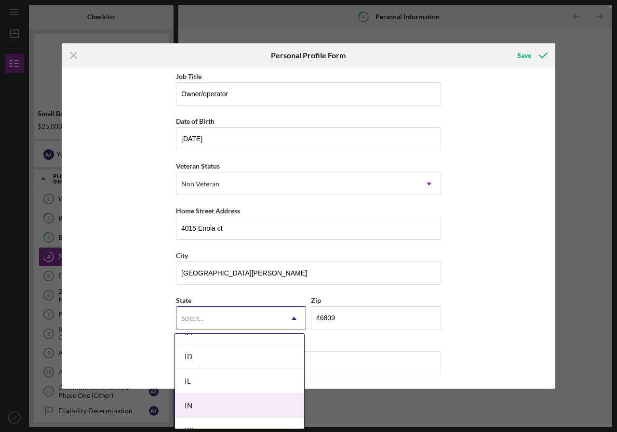
click at [227, 400] on div "IN" at bounding box center [239, 406] width 129 height 25
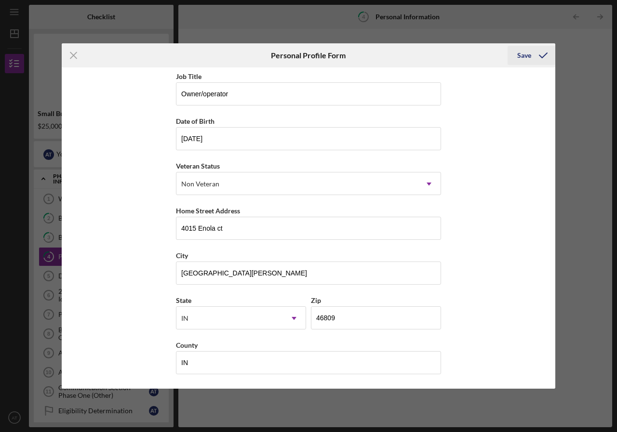
click at [530, 60] on div "Save" at bounding box center [524, 55] width 14 height 19
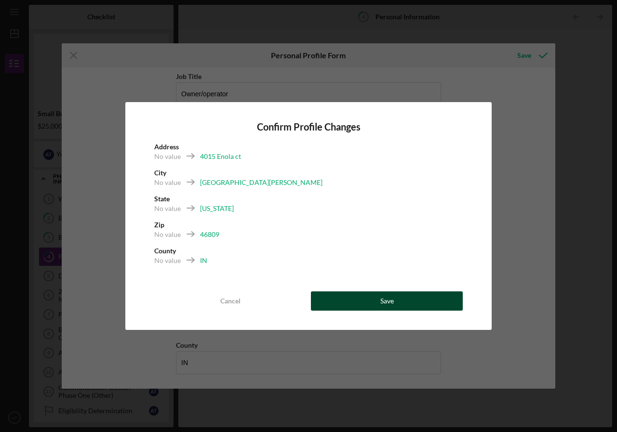
click at [375, 302] on button "Save" at bounding box center [387, 301] width 152 height 19
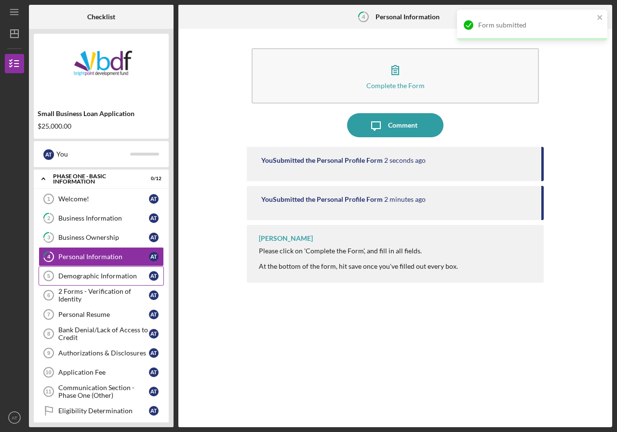
click at [77, 281] on link "Demographic Information 5 Demographic Information A T" at bounding box center [101, 276] width 125 height 19
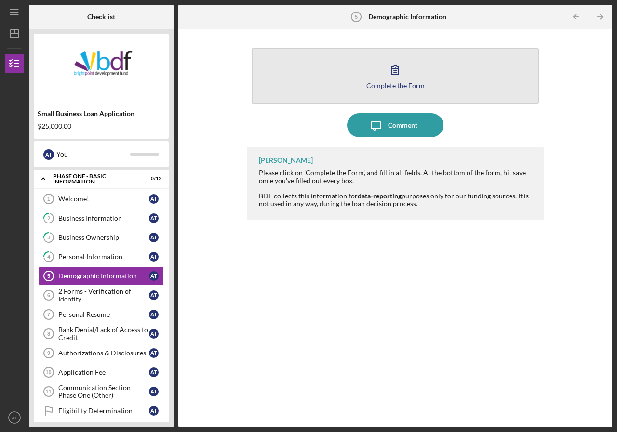
click at [366, 69] on button "Complete the Form Form" at bounding box center [395, 75] width 287 height 55
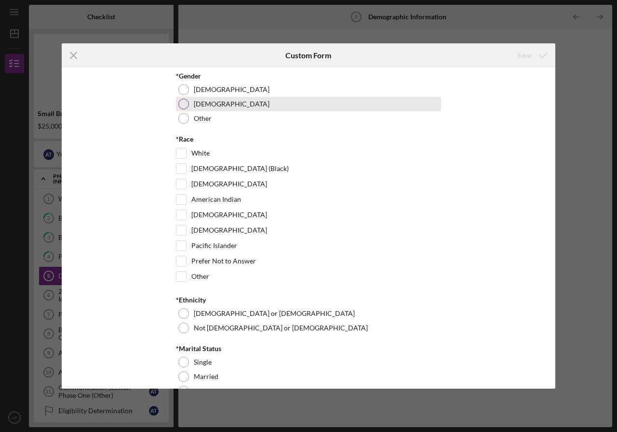
click at [183, 99] on div at bounding box center [183, 104] width 11 height 11
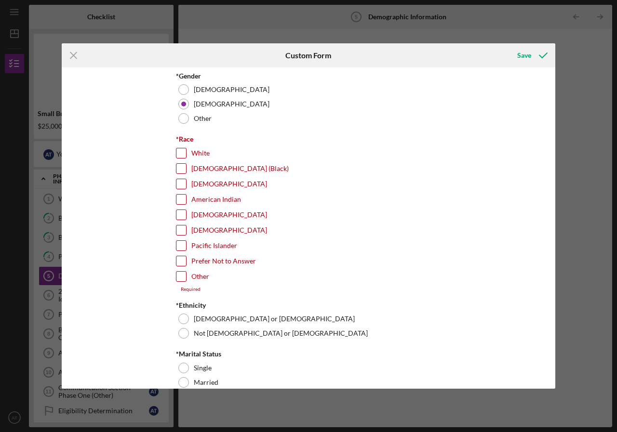
click at [177, 168] on input "[DEMOGRAPHIC_DATA] (Black)" at bounding box center [181, 169] width 10 height 10
checkbox input "true"
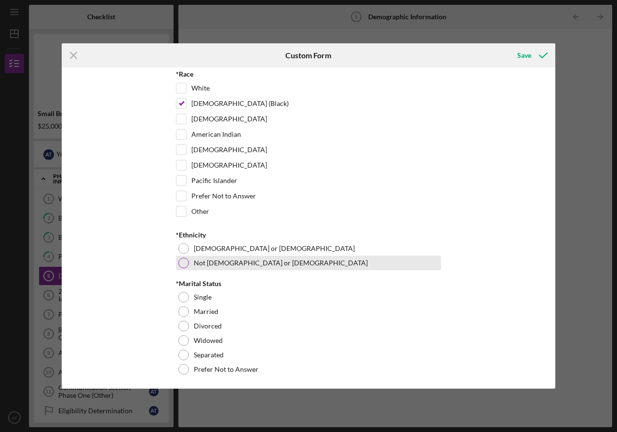
scroll to position [67, 0]
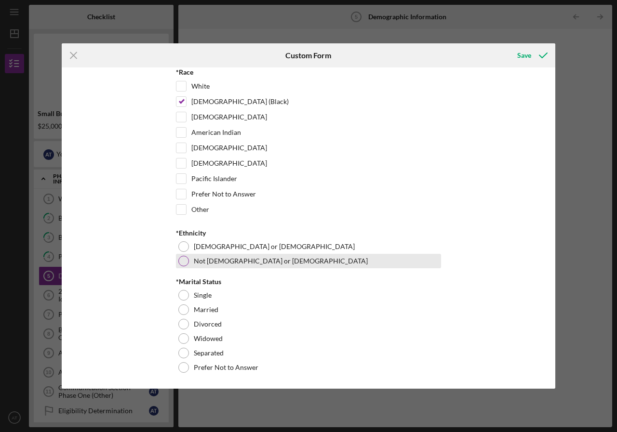
click at [189, 259] on div "Not [DEMOGRAPHIC_DATA] or [DEMOGRAPHIC_DATA]" at bounding box center [308, 261] width 265 height 14
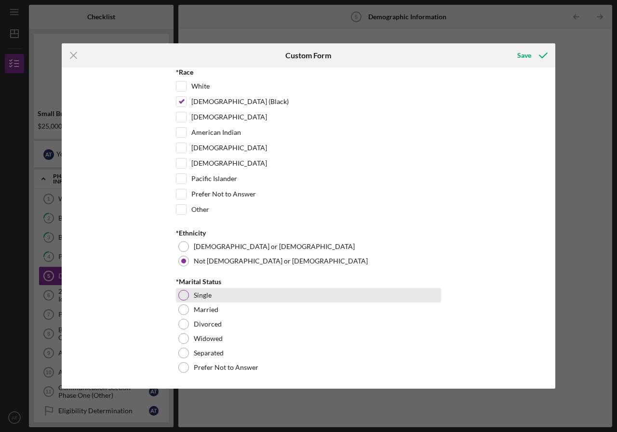
click at [183, 294] on div at bounding box center [183, 295] width 11 height 11
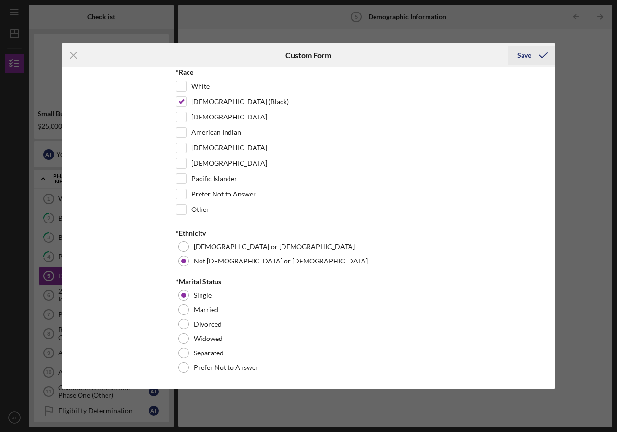
click at [526, 50] on div "Save" at bounding box center [524, 55] width 14 height 19
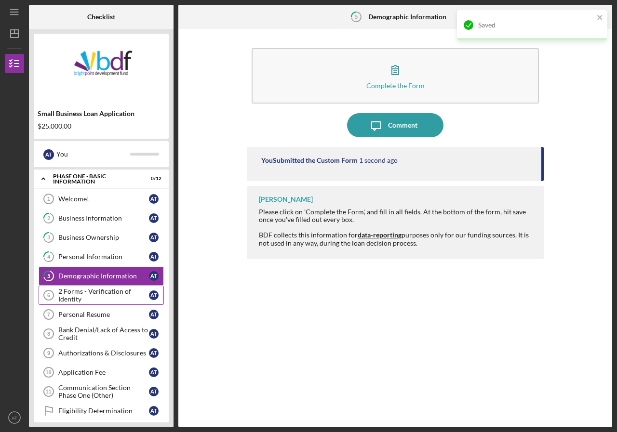
click at [95, 293] on div "2 Forms - Verification of Identity" at bounding box center [103, 295] width 91 height 15
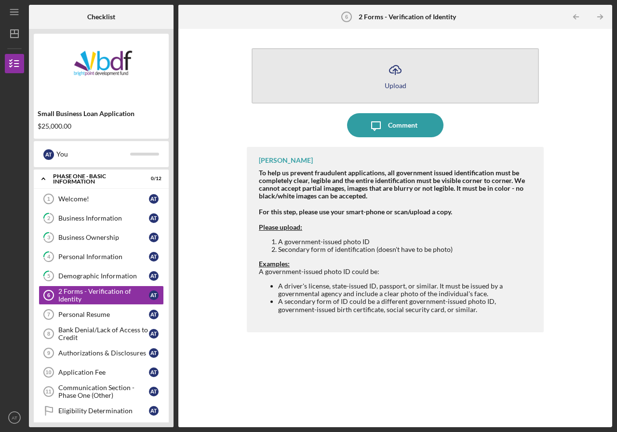
click at [398, 76] on icon "Icon/Upload" at bounding box center [395, 70] width 24 height 24
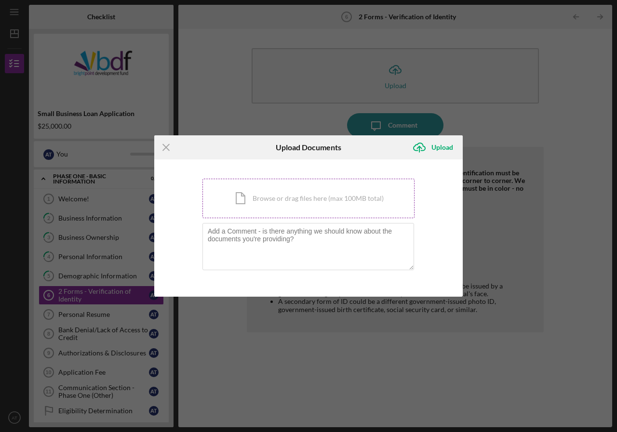
click at [287, 198] on div "Icon/Document Browse or drag files here (max 100MB total) Tap to choose files o…" at bounding box center [308, 199] width 212 height 40
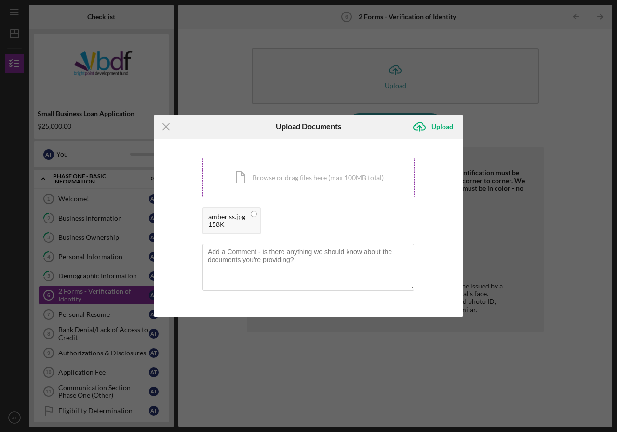
click at [252, 177] on div "Icon/Document Browse or drag files here (max 100MB total) Tap to choose files o…" at bounding box center [308, 178] width 212 height 40
click at [434, 129] on div "Upload" at bounding box center [442, 126] width 22 height 19
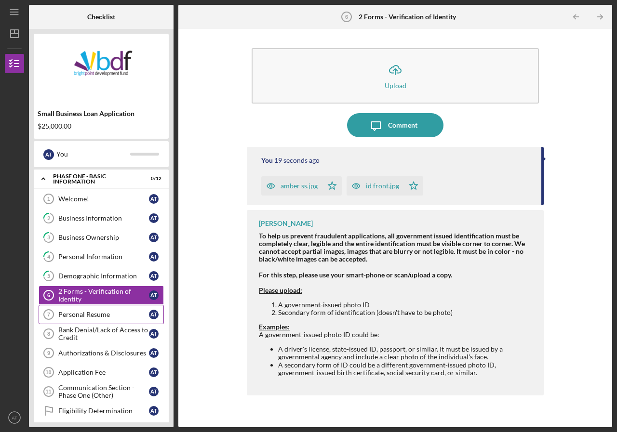
click at [97, 315] on div "Personal Resume" at bounding box center [103, 315] width 91 height 8
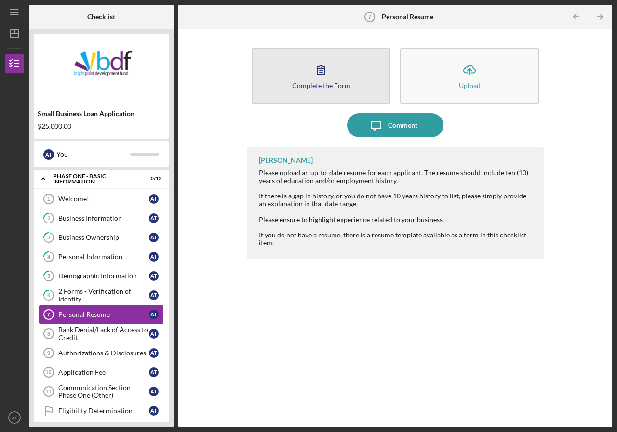
click at [333, 90] on button "Complete the Form Form" at bounding box center [321, 75] width 139 height 55
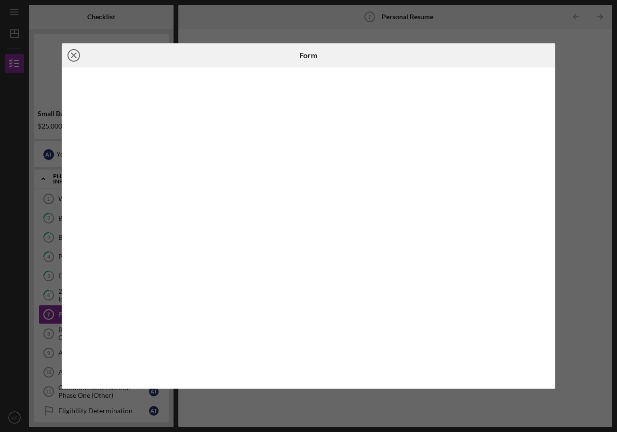
click at [68, 53] on circle at bounding box center [74, 56] width 12 height 12
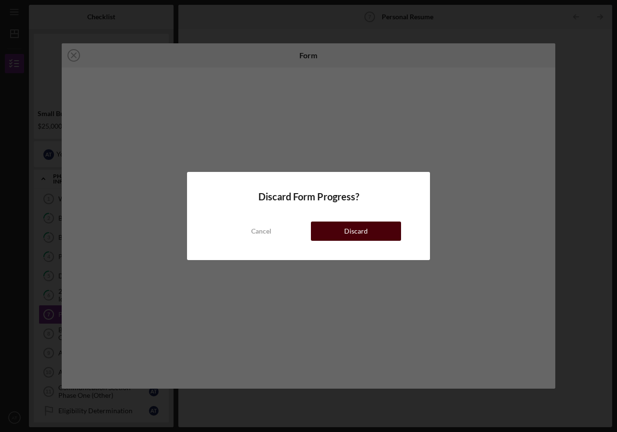
click at [332, 226] on button "Discard" at bounding box center [356, 231] width 90 height 19
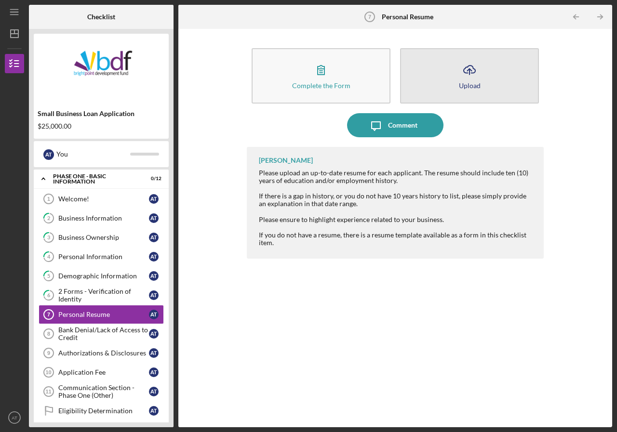
click at [447, 58] on button "Icon/Upload Upload" at bounding box center [469, 75] width 139 height 55
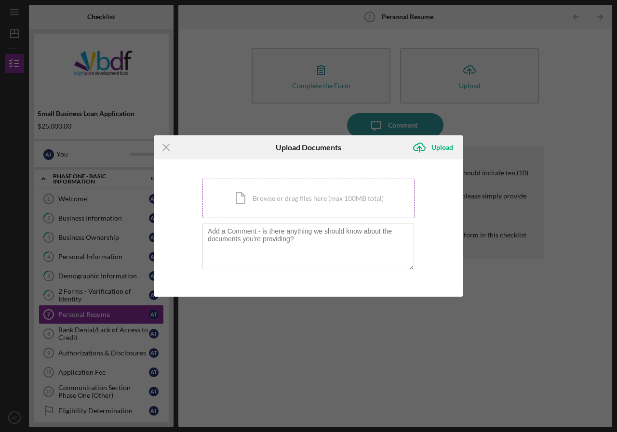
click at [309, 205] on div "Icon/Document Browse or drag files here (max 100MB total) Tap to choose files o…" at bounding box center [308, 199] width 212 height 40
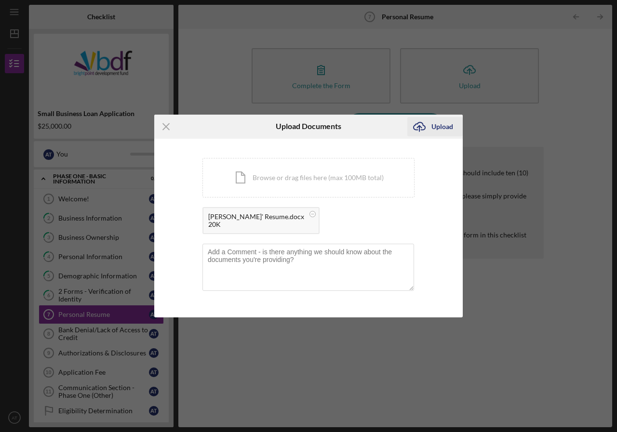
click at [439, 125] on div "Upload" at bounding box center [442, 126] width 22 height 19
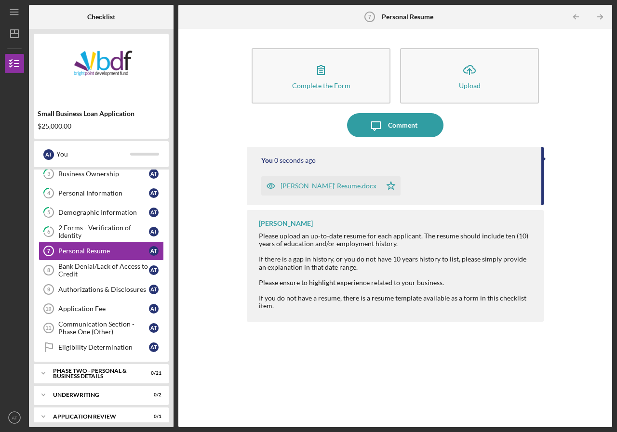
scroll to position [94, 0]
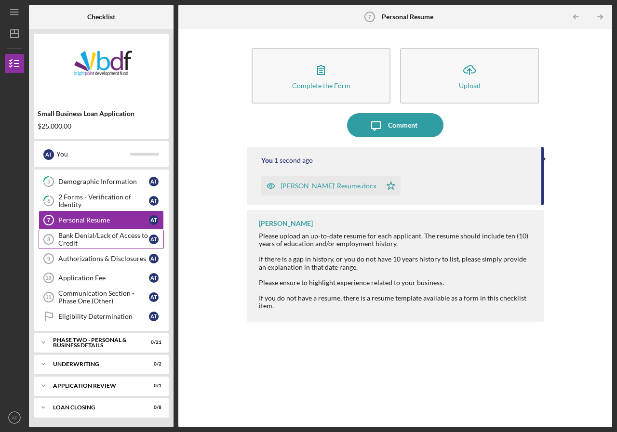
click at [136, 241] on div "Bank Denial/Lack of Access to Credit" at bounding box center [103, 239] width 91 height 15
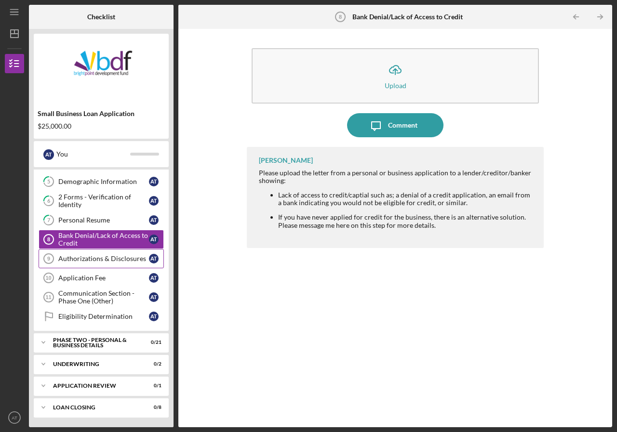
click at [123, 261] on div "Authorizations & Disclosures" at bounding box center [103, 259] width 91 height 8
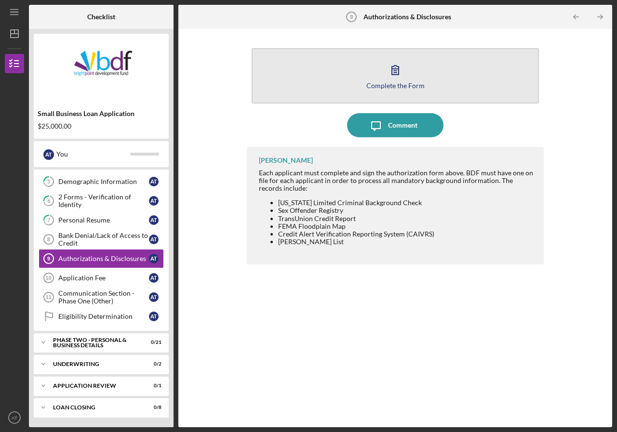
click at [402, 58] on button "Complete the Form Form" at bounding box center [395, 75] width 287 height 55
click at [408, 81] on button "Complete the Form Form" at bounding box center [395, 75] width 287 height 55
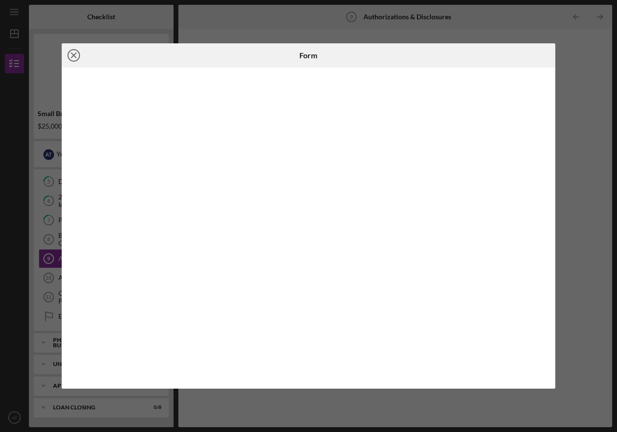
click at [76, 53] on line at bounding box center [73, 55] width 5 height 5
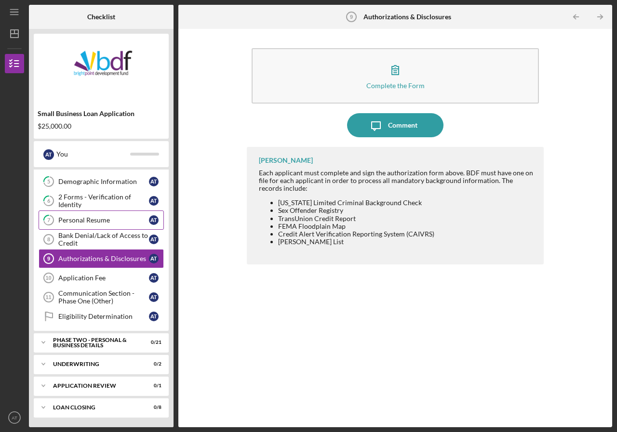
click at [80, 217] on div "Personal Resume" at bounding box center [103, 220] width 91 height 8
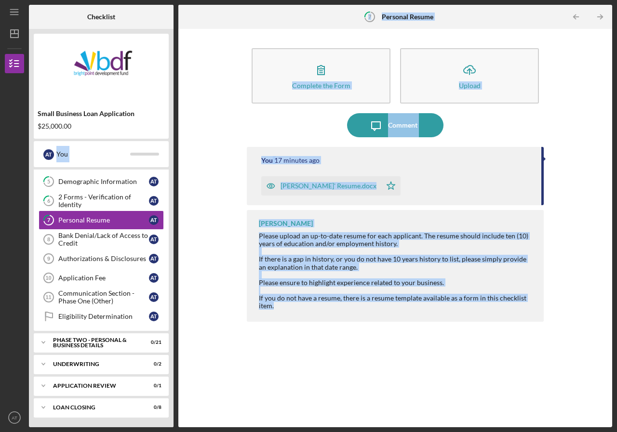
drag, startPoint x: 78, startPoint y: 125, endPoint x: 20, endPoint y: 126, distance: 58.3
click at [20, 126] on div "Icon/Menu 7 Personal Resume Checklist Small Business Loan Application $25,000.0…" at bounding box center [308, 214] width 607 height 428
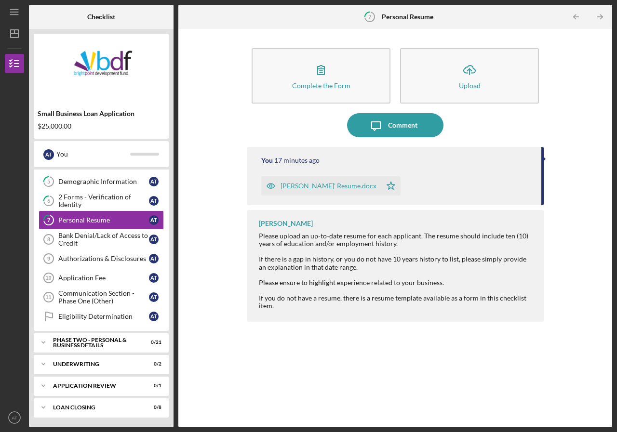
click at [149, 112] on div "Small Business Loan Application" at bounding box center [101, 114] width 127 height 8
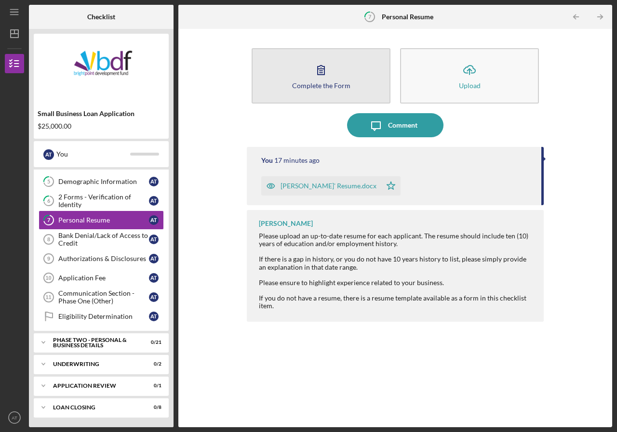
click at [324, 82] on div "Complete the Form" at bounding box center [321, 85] width 58 height 7
click at [336, 87] on div "Complete the Form" at bounding box center [321, 85] width 58 height 7
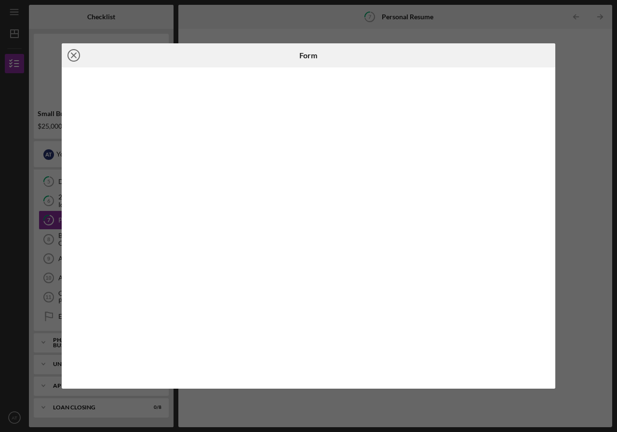
click at [76, 54] on icon "Icon/Close" at bounding box center [74, 55] width 24 height 24
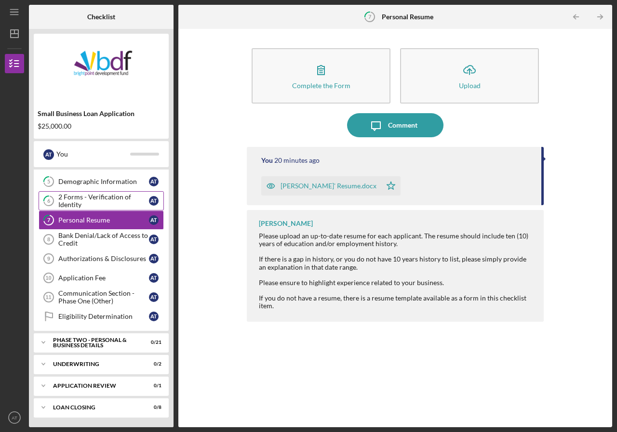
click at [108, 207] on div "2 Forms - Verification of Identity" at bounding box center [103, 200] width 91 height 15
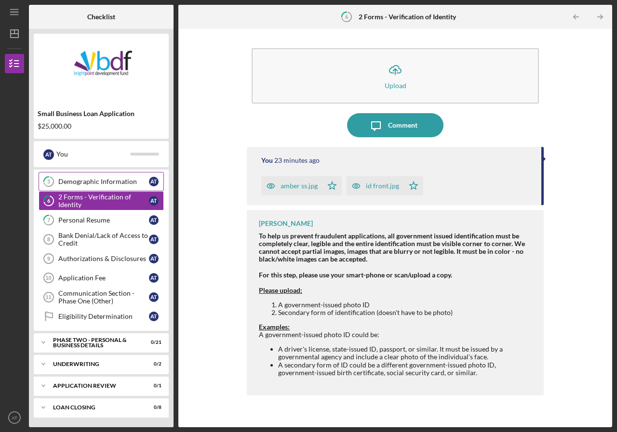
click at [107, 185] on div "Demographic Information" at bounding box center [103, 182] width 91 height 8
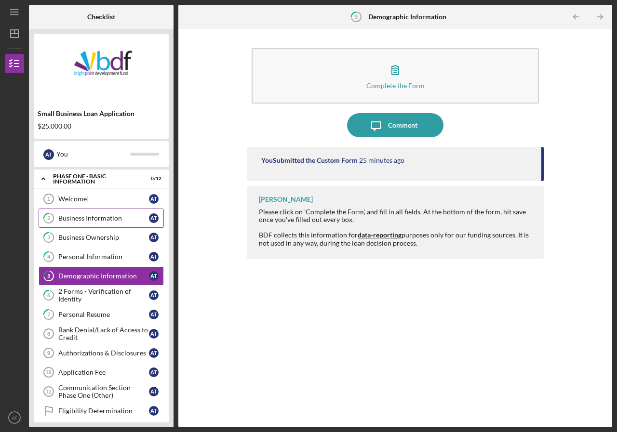
click at [97, 219] on div "Business Information" at bounding box center [103, 218] width 91 height 8
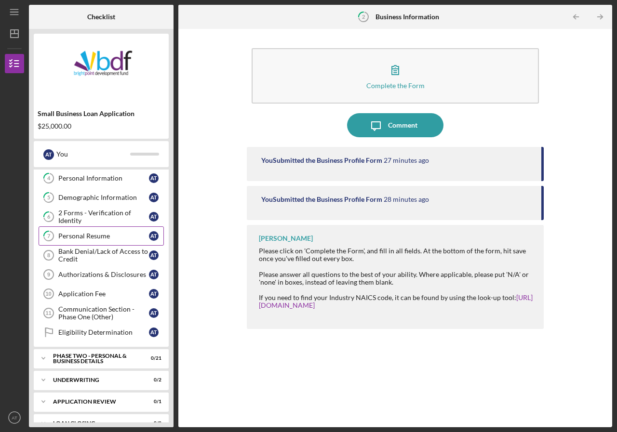
scroll to position [94, 0]
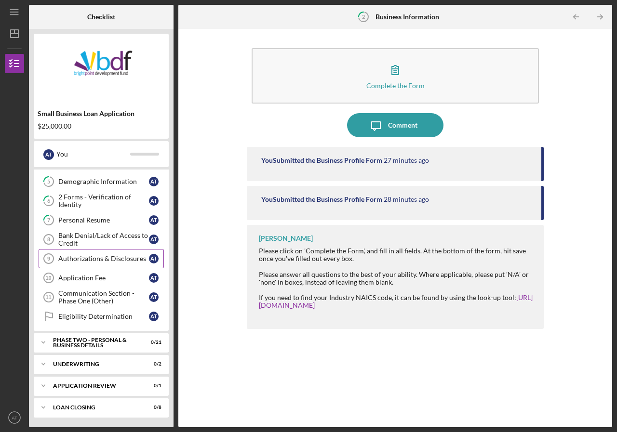
click at [96, 257] on div "Authorizations & Disclosures" at bounding box center [103, 259] width 91 height 8
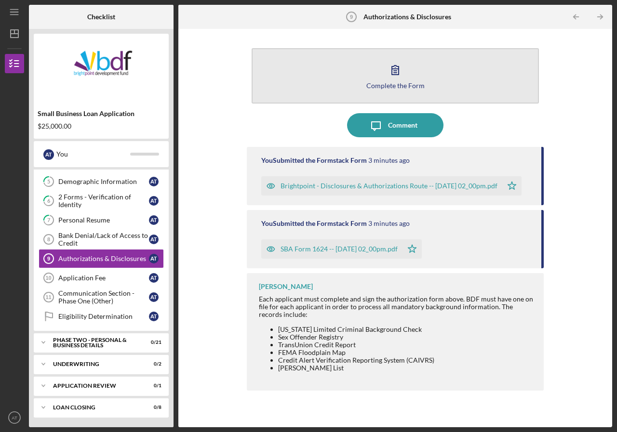
click at [407, 63] on button "Complete the Form Form" at bounding box center [395, 75] width 287 height 55
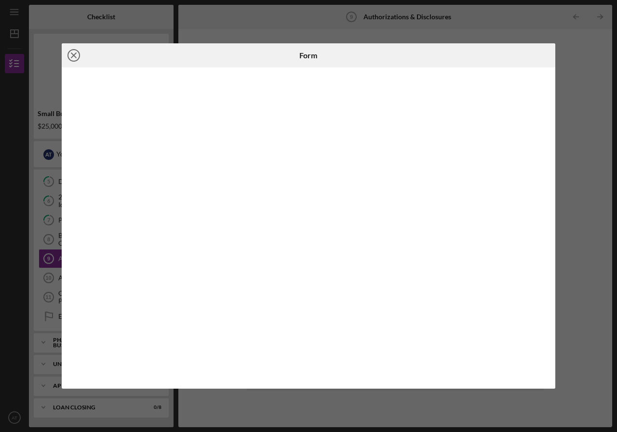
click at [75, 59] on icon "Icon/Close" at bounding box center [74, 55] width 24 height 24
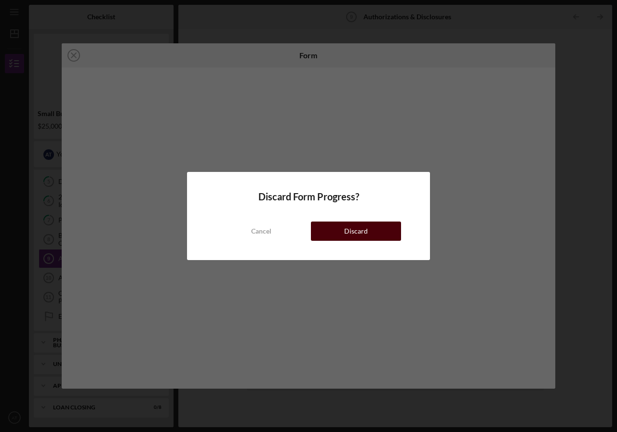
click at [329, 236] on button "Discard" at bounding box center [356, 231] width 90 height 19
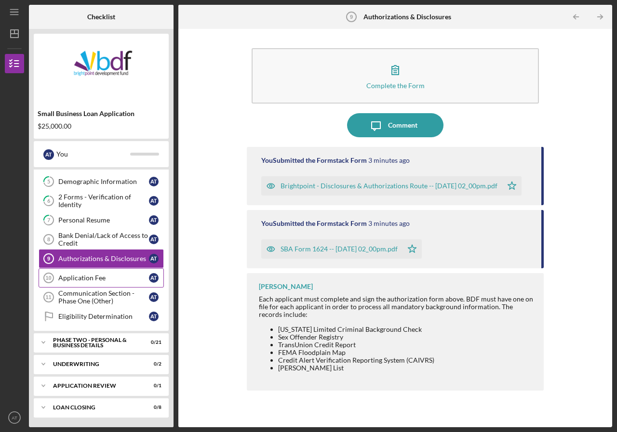
click at [62, 278] on div "Application Fee" at bounding box center [103, 278] width 91 height 8
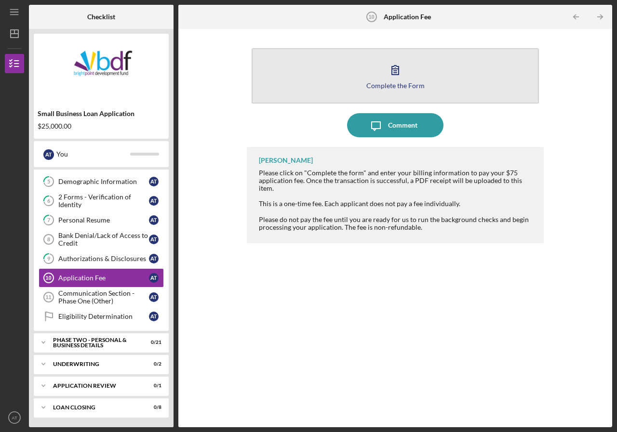
click at [386, 63] on icon "button" at bounding box center [395, 70] width 24 height 24
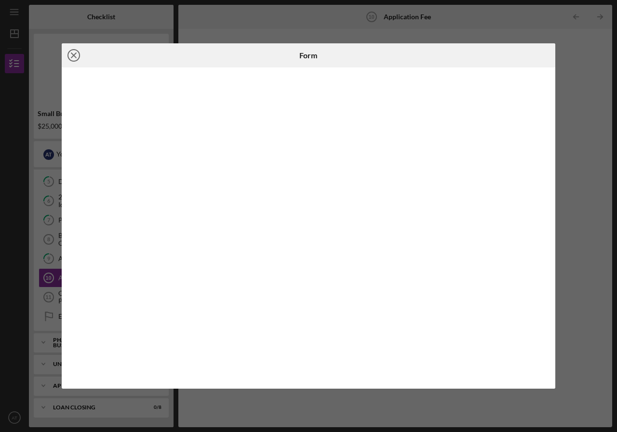
click at [67, 52] on icon "Icon/Close" at bounding box center [74, 55] width 24 height 24
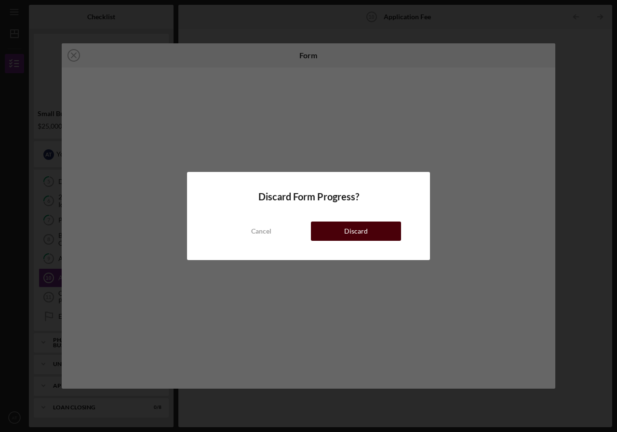
click at [373, 226] on button "Discard" at bounding box center [356, 231] width 90 height 19
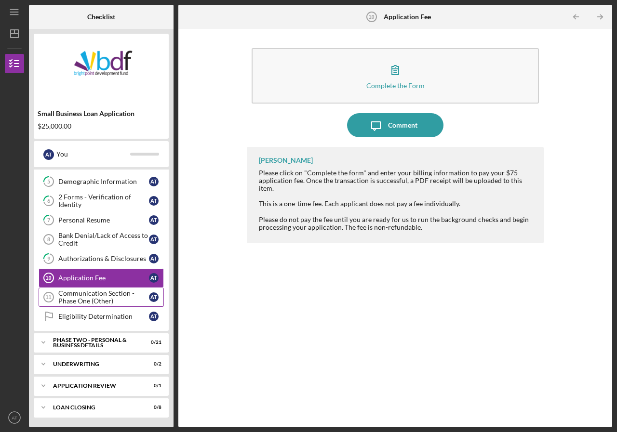
click at [101, 295] on div "Communication Section - Phase One (Other)" at bounding box center [103, 297] width 91 height 15
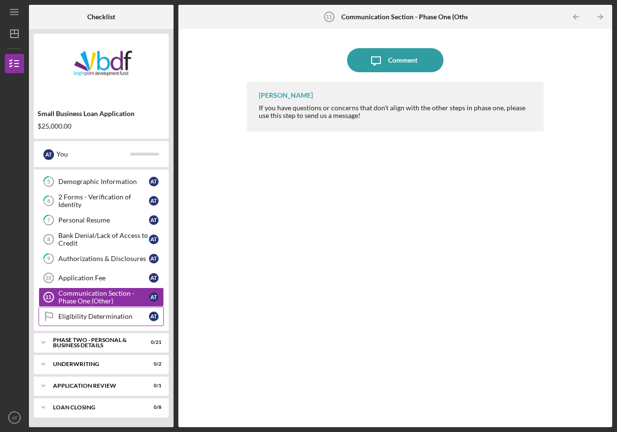
click at [88, 314] on div "Eligibility Determination" at bounding box center [103, 317] width 91 height 8
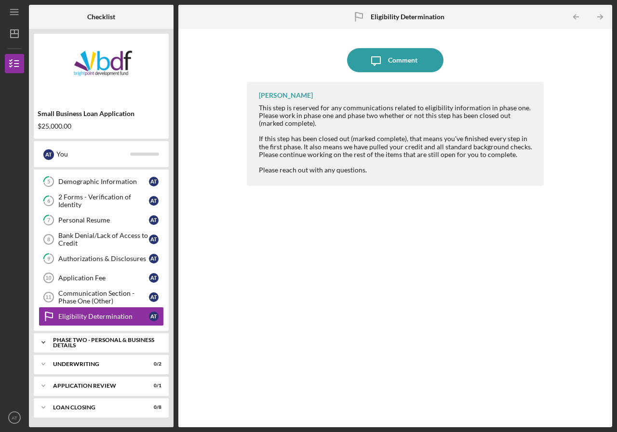
click at [91, 341] on div "PHASE TWO - PERSONAL & BUSINESS DETAILS" at bounding box center [105, 342] width 104 height 11
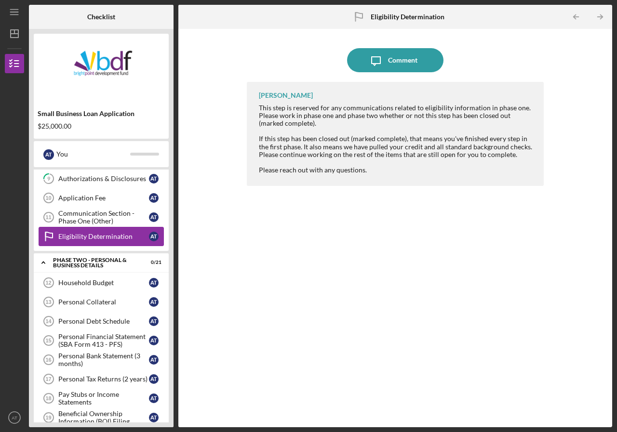
scroll to position [119, 0]
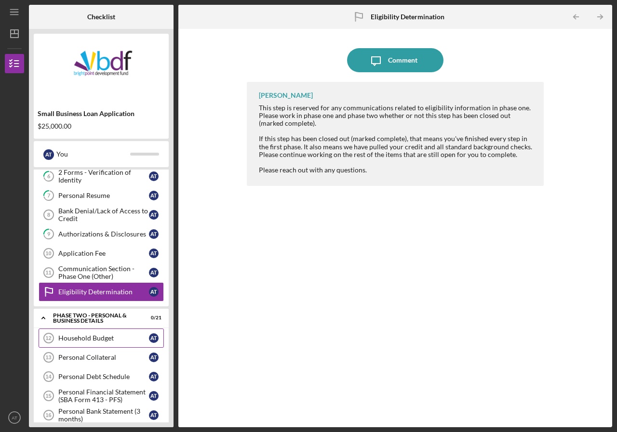
click at [119, 340] on div "Household Budget" at bounding box center [103, 339] width 91 height 8
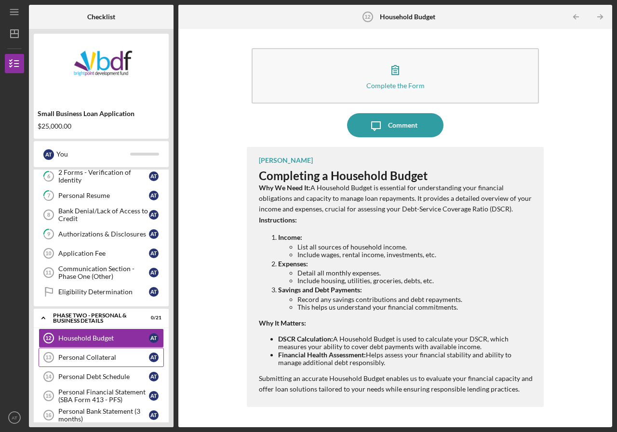
click at [103, 358] on div "Personal Collateral" at bounding box center [103, 358] width 91 height 8
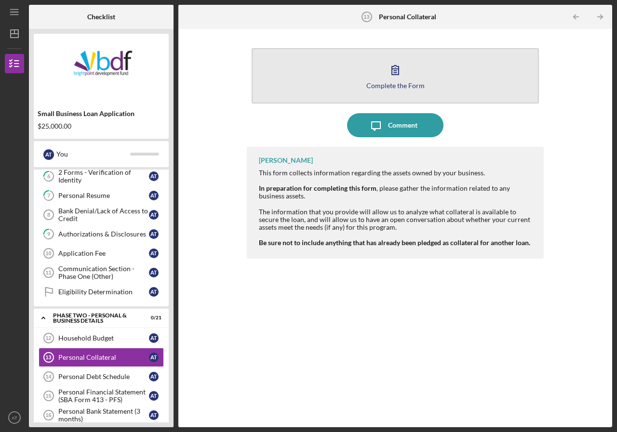
click at [362, 80] on button "Complete the Form Form" at bounding box center [395, 75] width 287 height 55
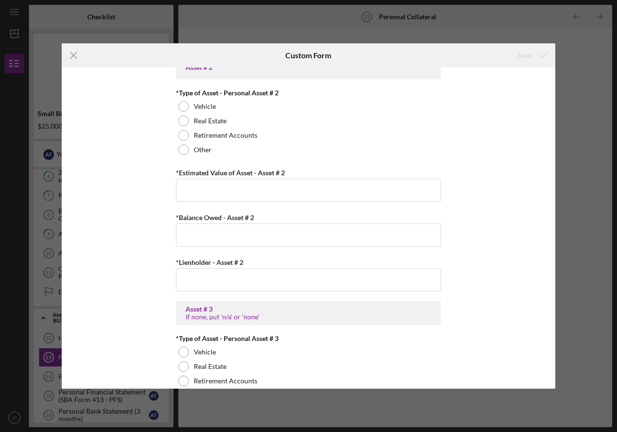
scroll to position [401, 0]
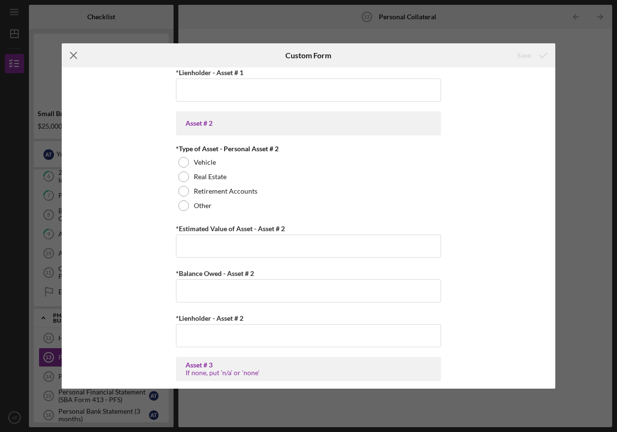
click at [80, 56] on icon "Icon/Menu Close" at bounding box center [74, 55] width 24 height 24
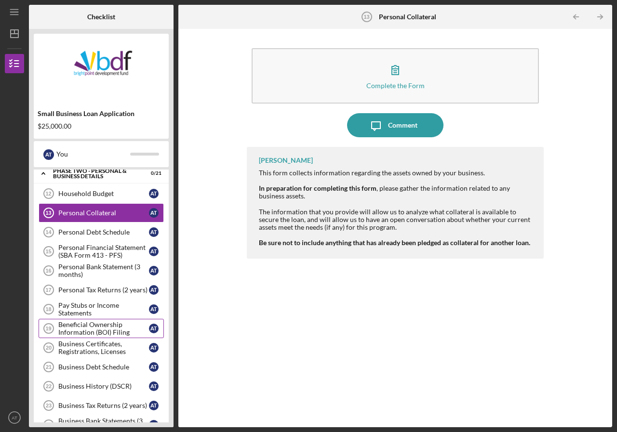
scroll to position [312, 0]
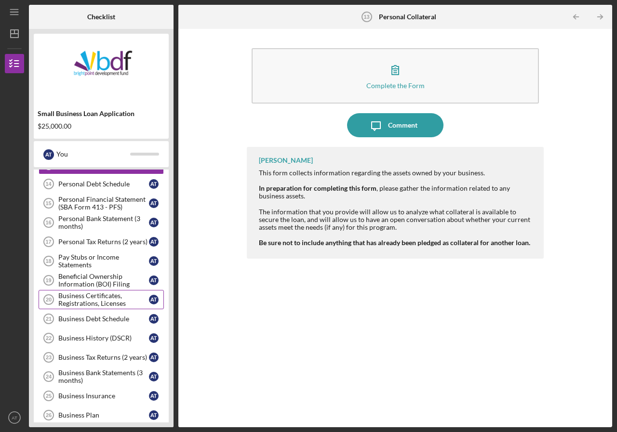
click at [121, 299] on div "Business Certificates, Registrations, Licenses" at bounding box center [103, 299] width 91 height 15
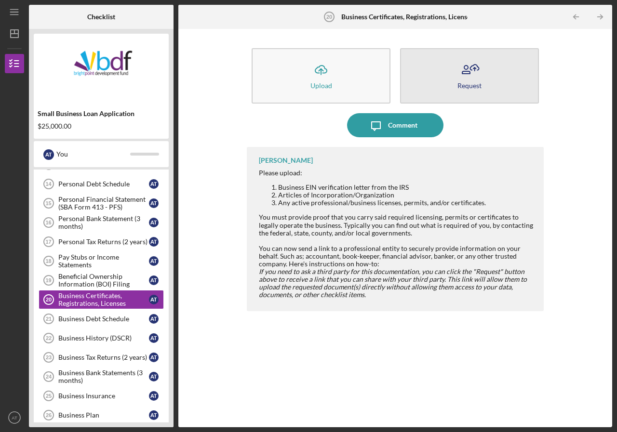
click at [476, 74] on icon "button" at bounding box center [469, 70] width 24 height 24
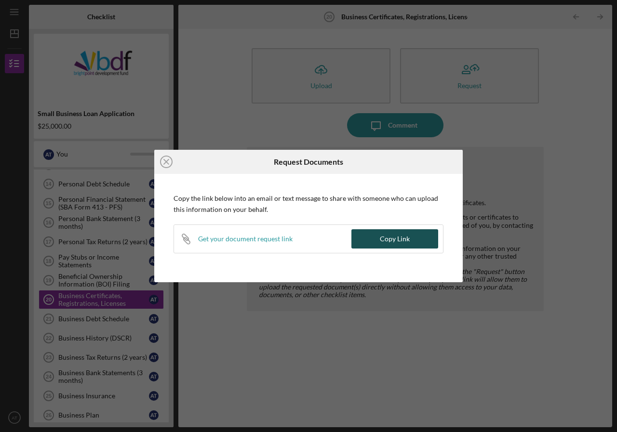
click at [386, 237] on div "Copy Link" at bounding box center [395, 238] width 30 height 19
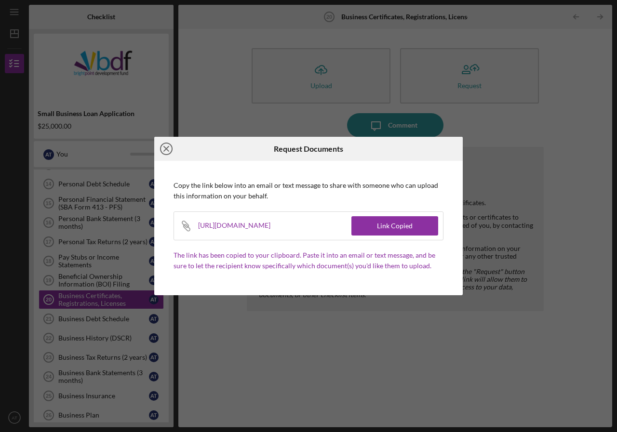
click at [163, 149] on icon "Icon/Close" at bounding box center [166, 149] width 24 height 24
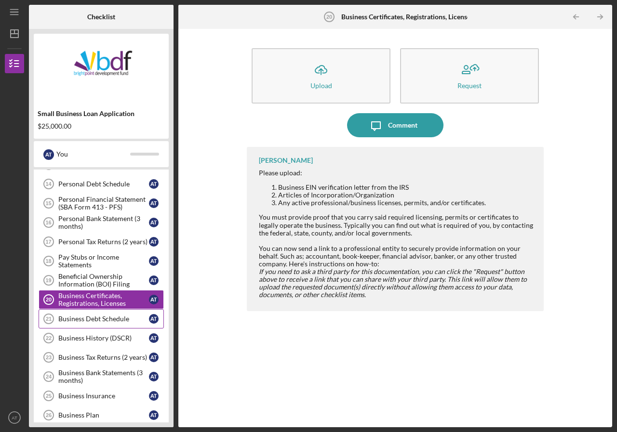
click at [112, 323] on div "Business Debt Schedule" at bounding box center [103, 319] width 91 height 8
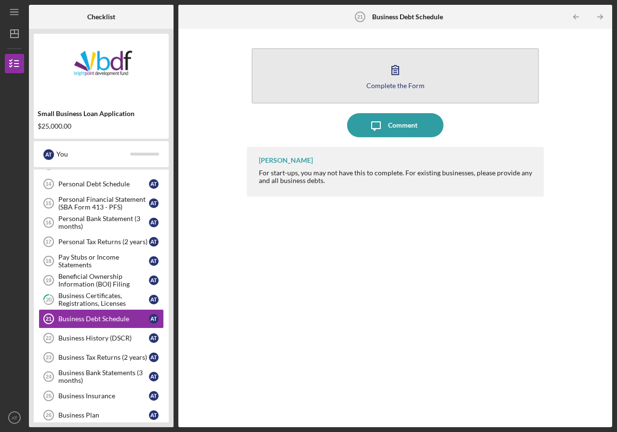
click at [402, 68] on icon "button" at bounding box center [395, 70] width 24 height 24
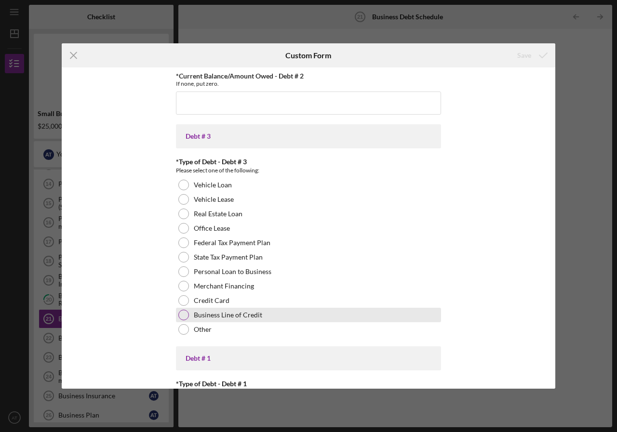
click at [236, 313] on label "Business Line of Credit" at bounding box center [228, 315] width 68 height 8
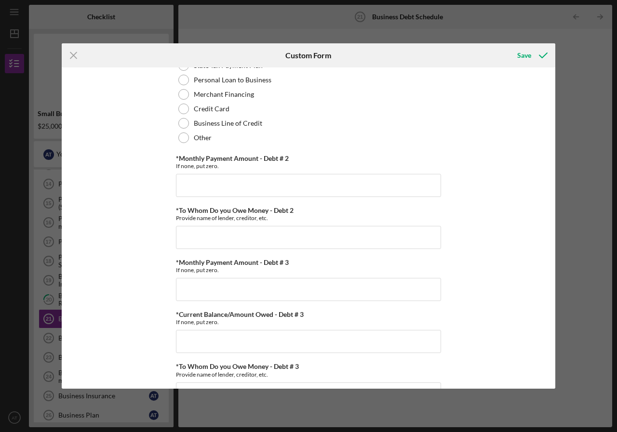
scroll to position [824, 0]
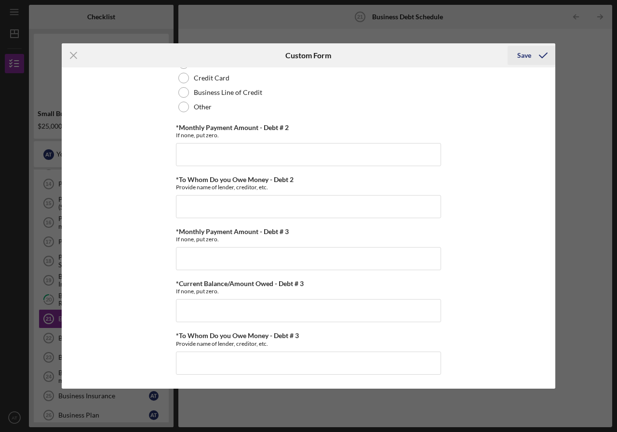
click at [526, 54] on div "Save" at bounding box center [524, 55] width 14 height 19
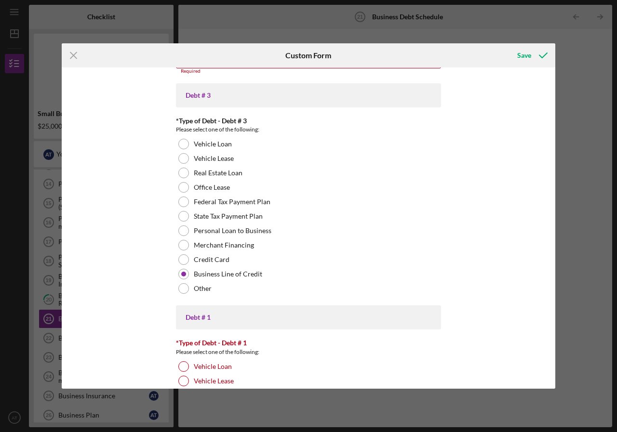
scroll to position [5, 0]
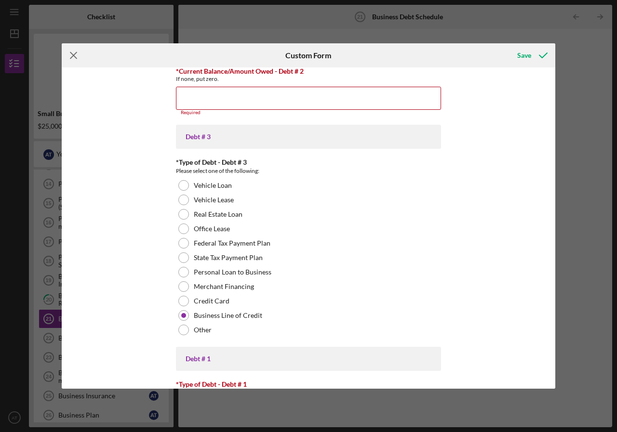
click at [64, 53] on icon "Icon/Menu Close" at bounding box center [74, 55] width 24 height 24
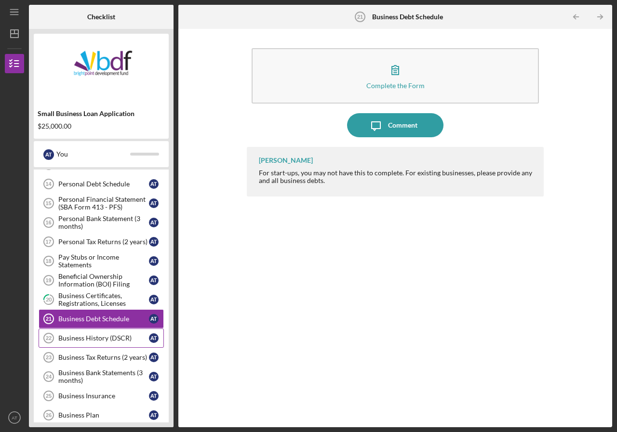
click at [120, 339] on div "Business History (DSCR)" at bounding box center [103, 339] width 91 height 8
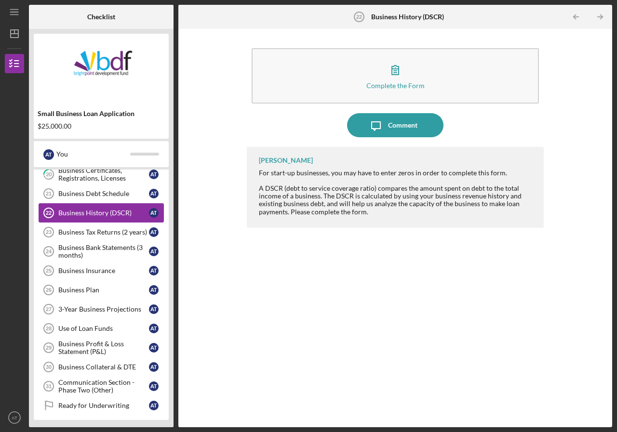
scroll to position [456, 0]
